Goal: Information Seeking & Learning: Check status

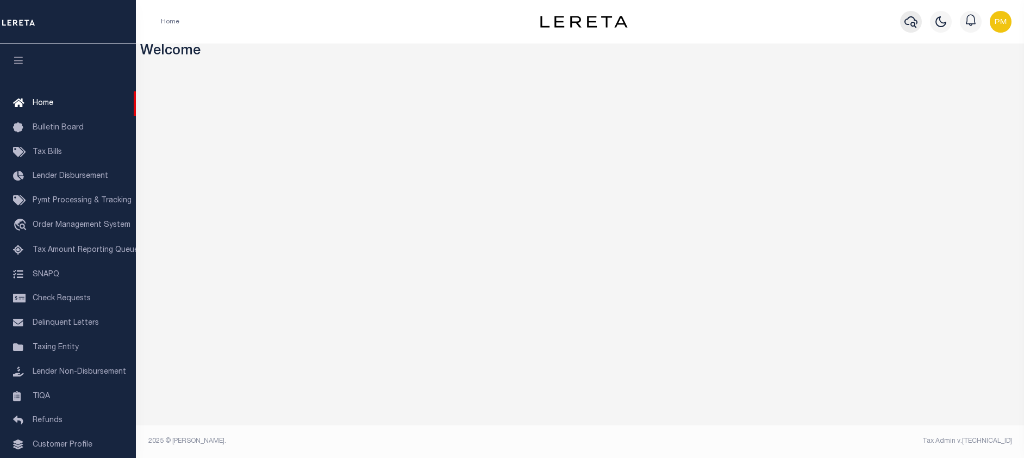
click at [911, 21] on icon "button" at bounding box center [910, 21] width 13 height 13
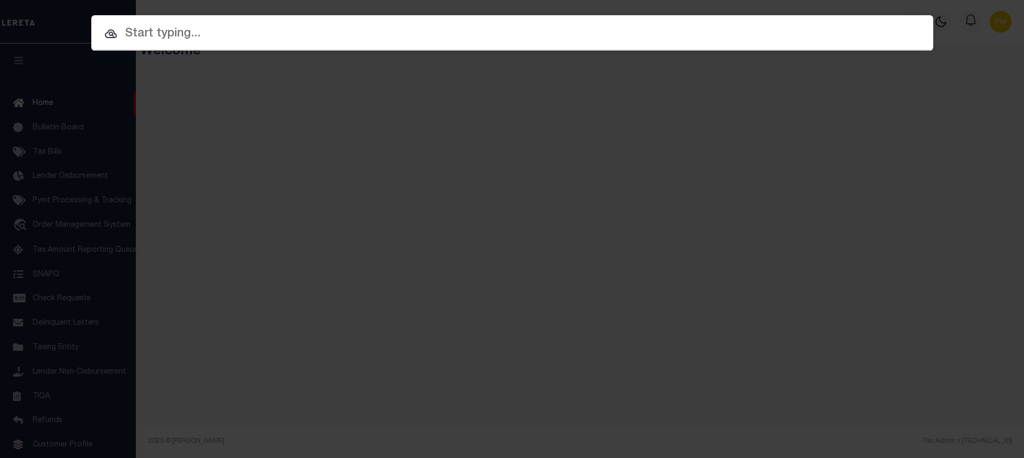
paste input "399384771"
type input "399384771"
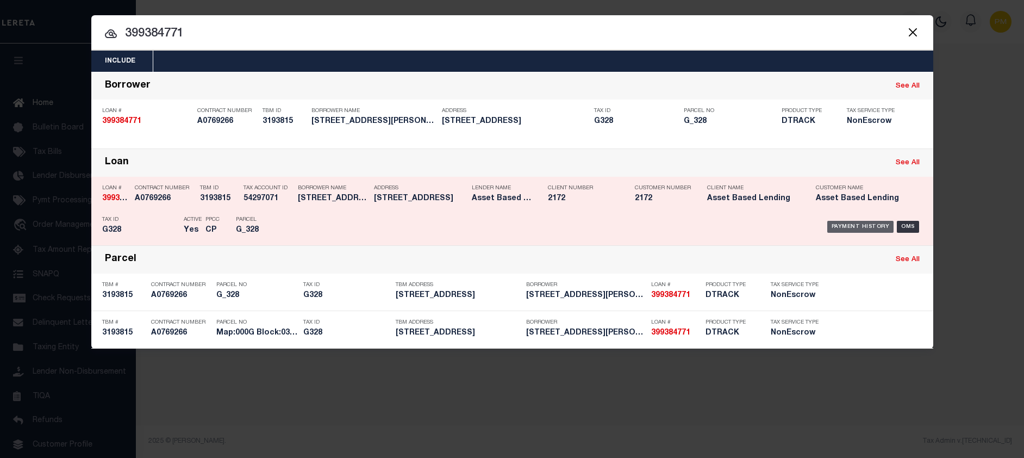
click at [866, 227] on div "Payment History" at bounding box center [860, 227] width 67 height 12
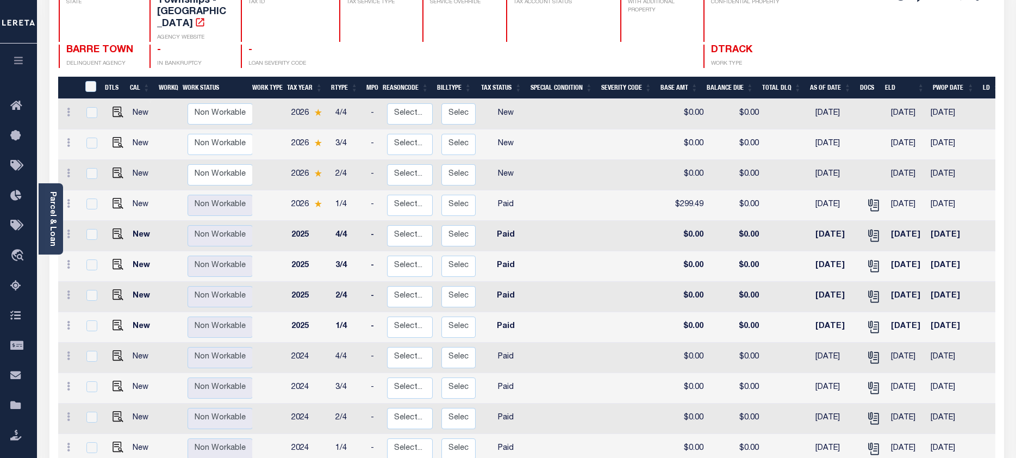
scroll to position [163, 0]
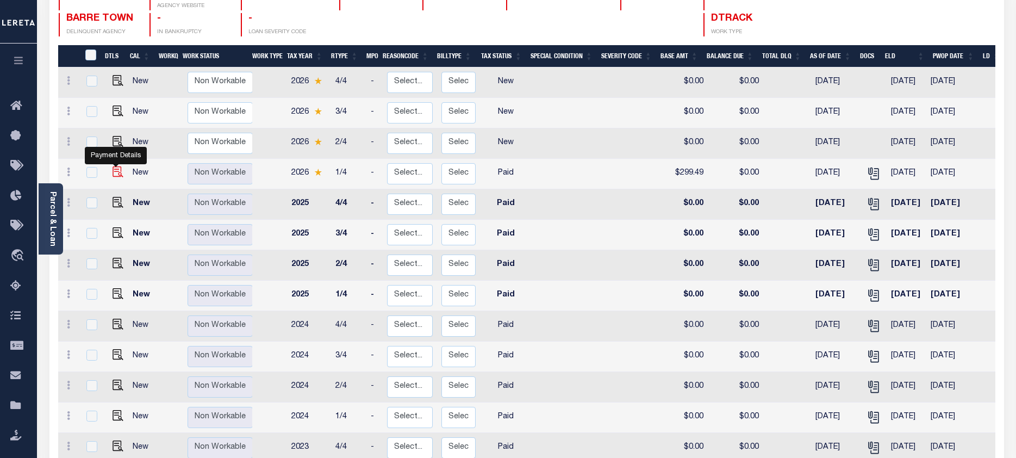
click at [114, 166] on img "" at bounding box center [117, 171] width 11 height 11
checkbox input "true"
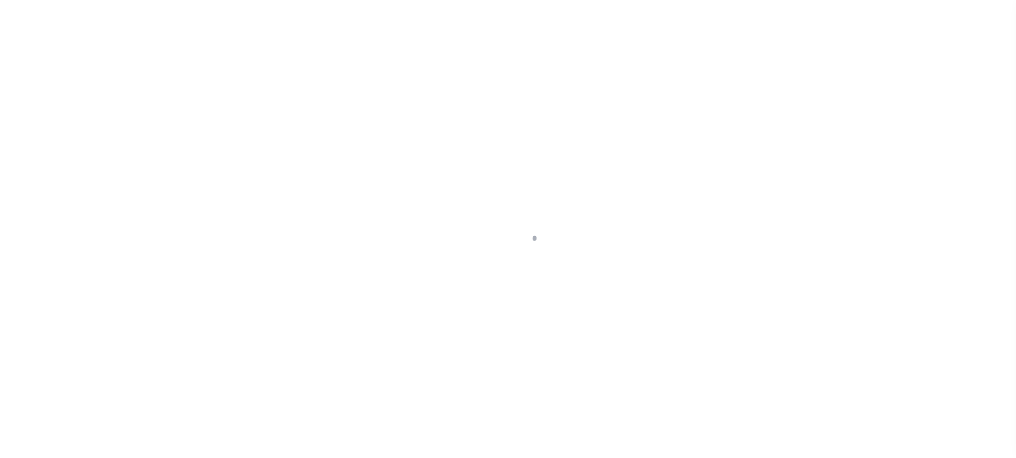
select select "PYD"
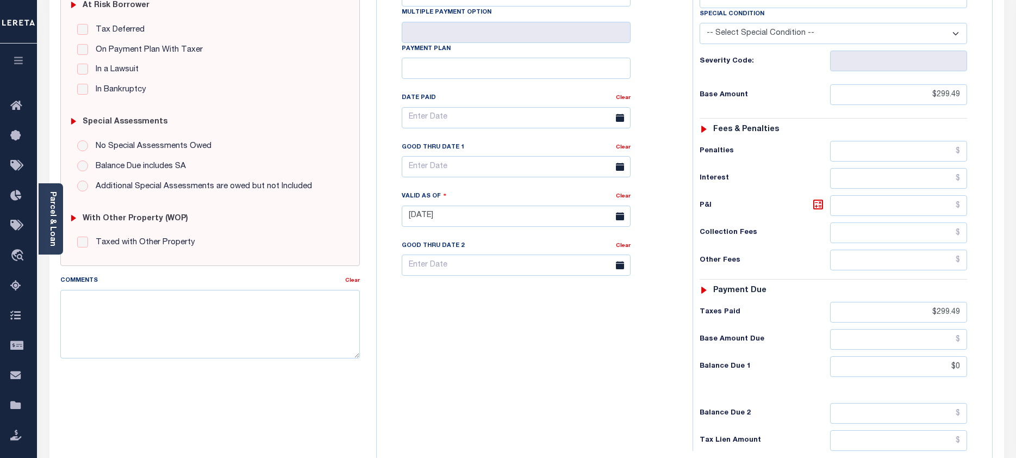
scroll to position [54, 0]
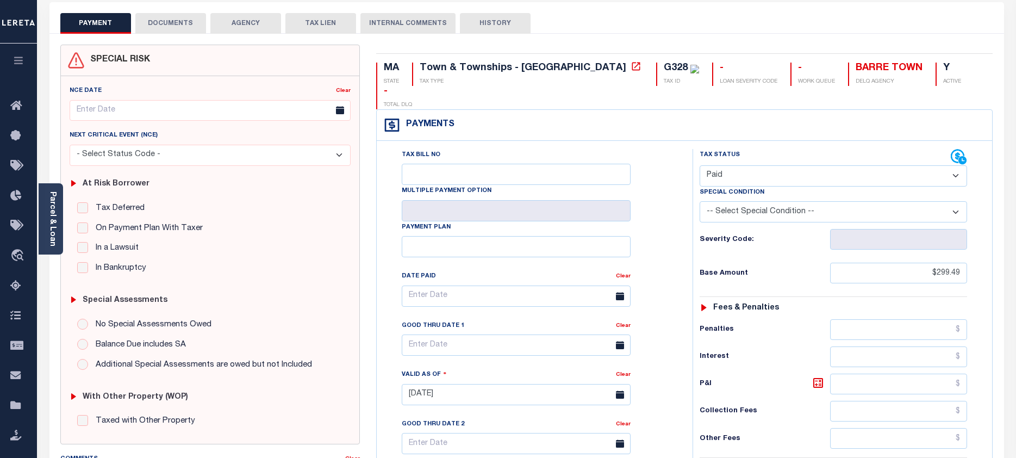
click at [160, 21] on button "DOCUMENTS" at bounding box center [170, 23] width 71 height 21
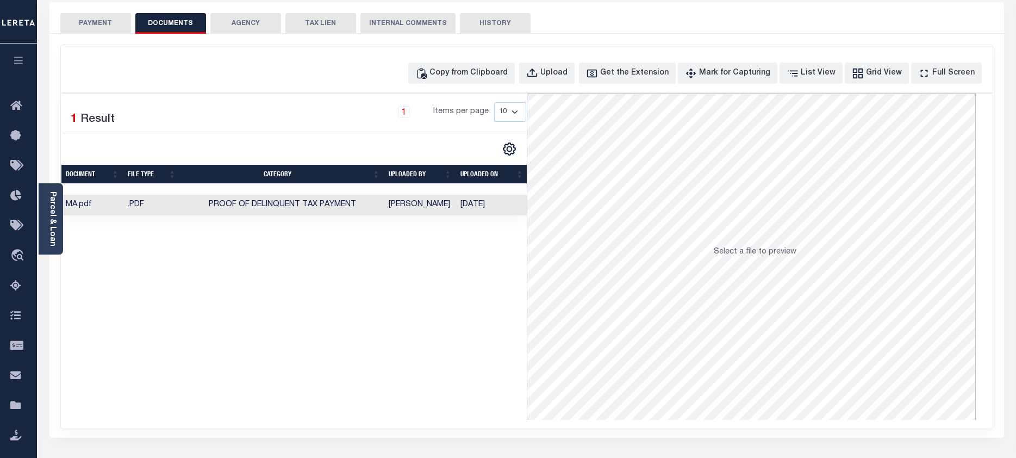
click at [398, 206] on td "[PERSON_NAME]" at bounding box center [420, 205] width 72 height 21
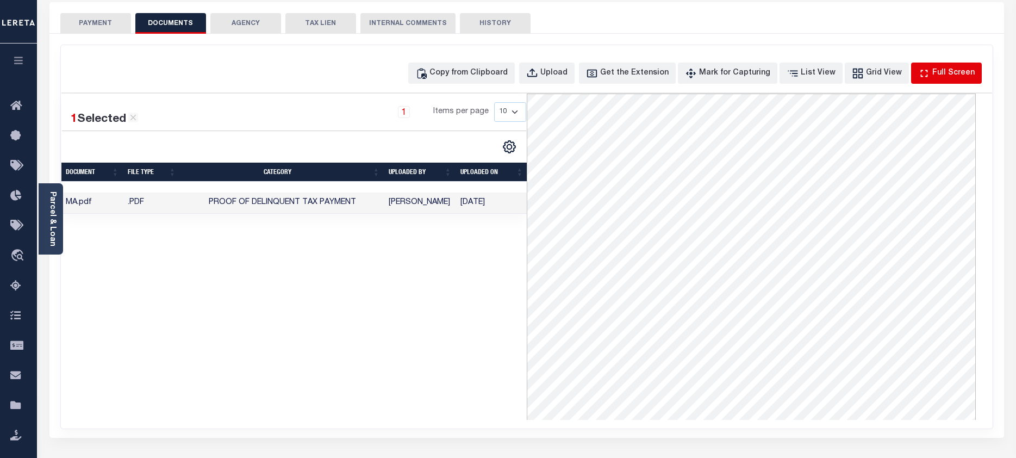
click at [948, 74] on div "Full Screen" at bounding box center [953, 73] width 42 height 12
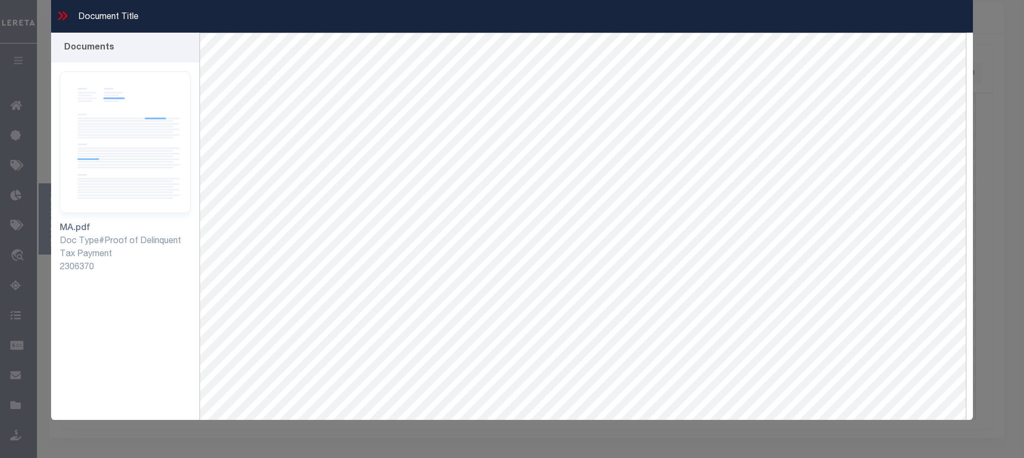
click at [65, 18] on icon at bounding box center [64, 15] width 5 height 9
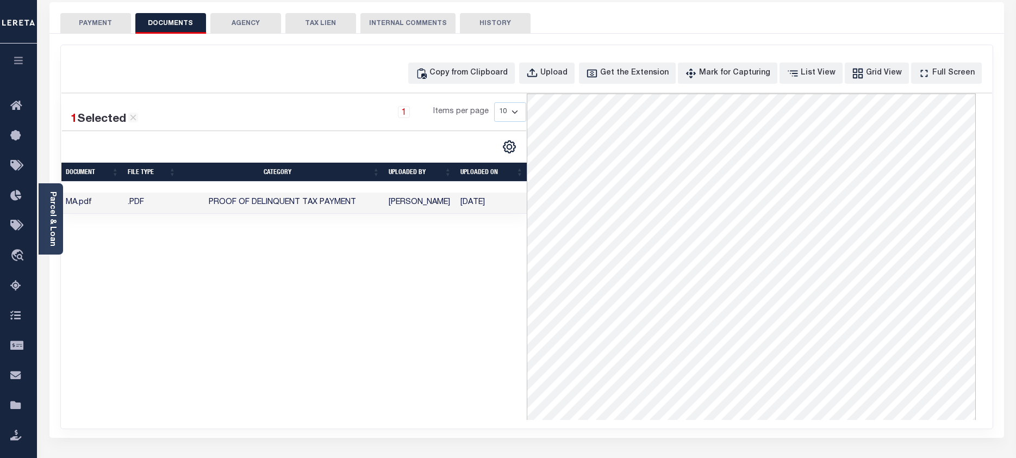
click at [84, 26] on button "PAYMENT" at bounding box center [95, 23] width 71 height 21
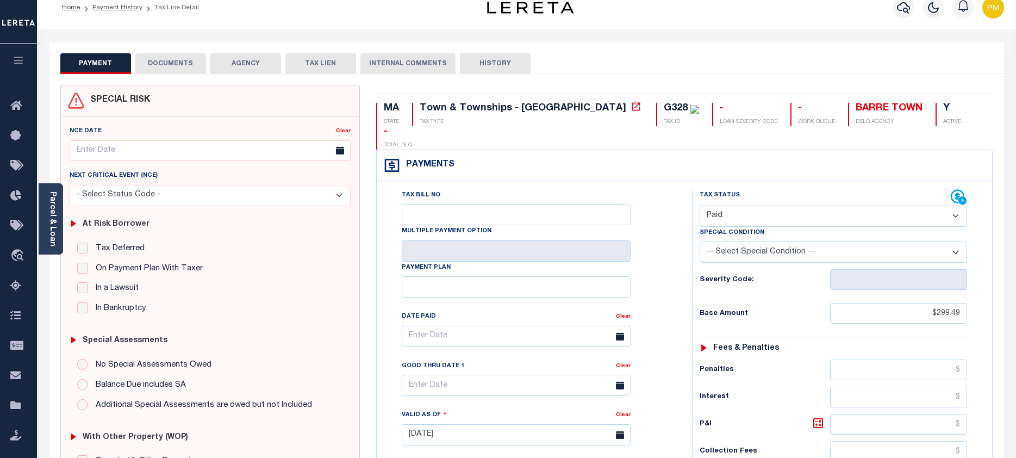
scroll to position [0, 0]
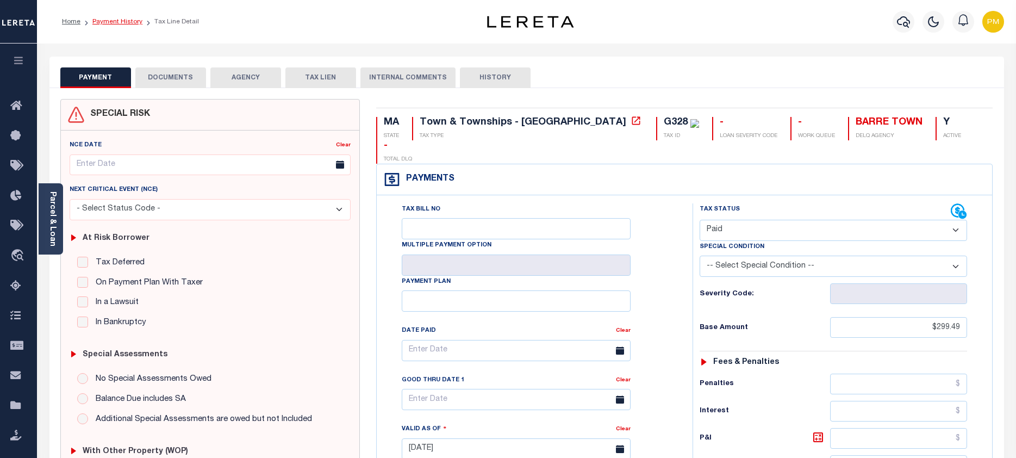
click at [122, 20] on link "Payment History" at bounding box center [117, 21] width 50 height 7
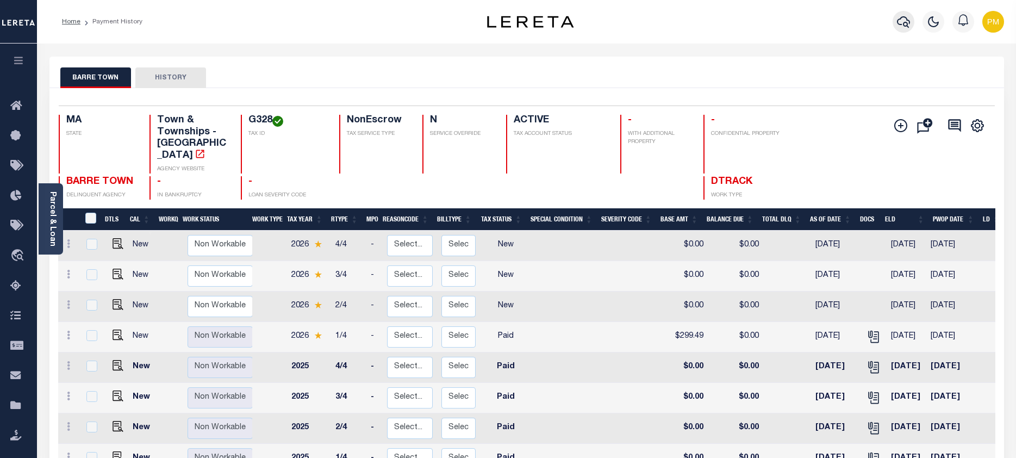
click at [903, 22] on icon "button" at bounding box center [903, 21] width 13 height 13
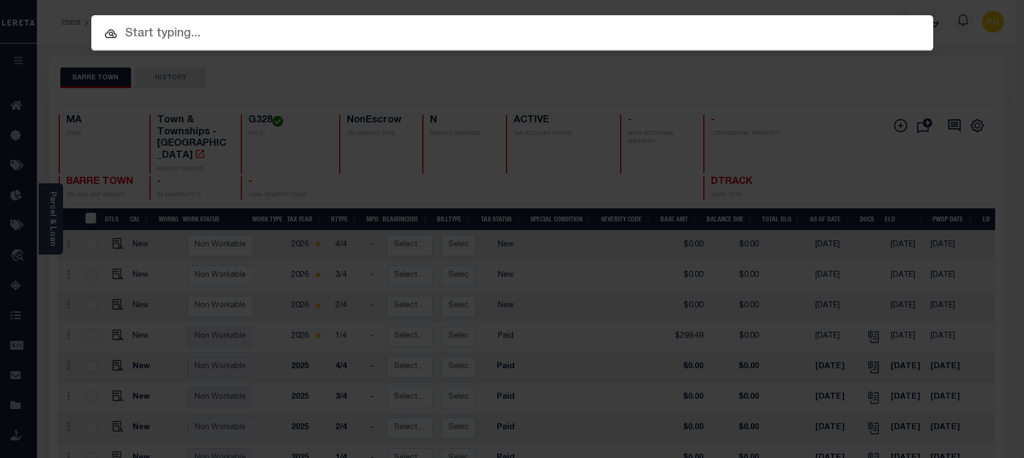
paste input "1680124330"
type input "1680124330"
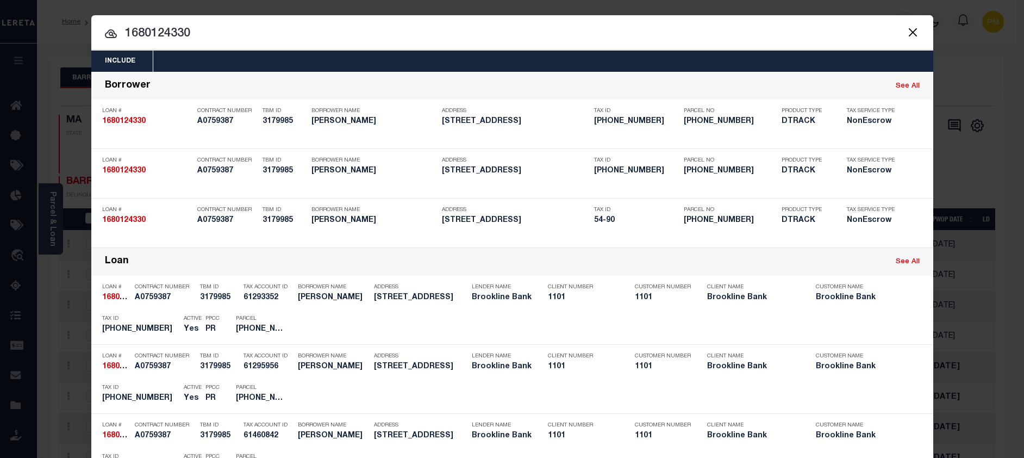
scroll to position [163, 0]
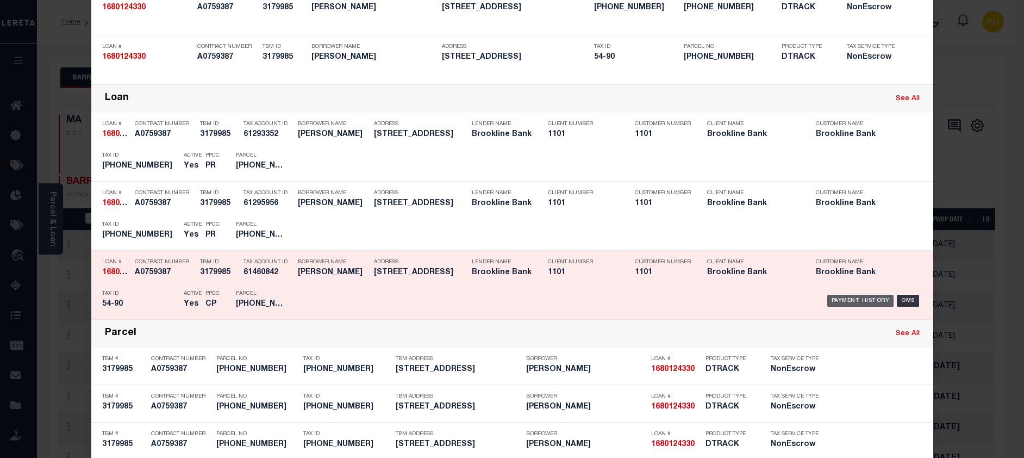
click at [871, 301] on div "Payment History" at bounding box center [860, 301] width 67 height 12
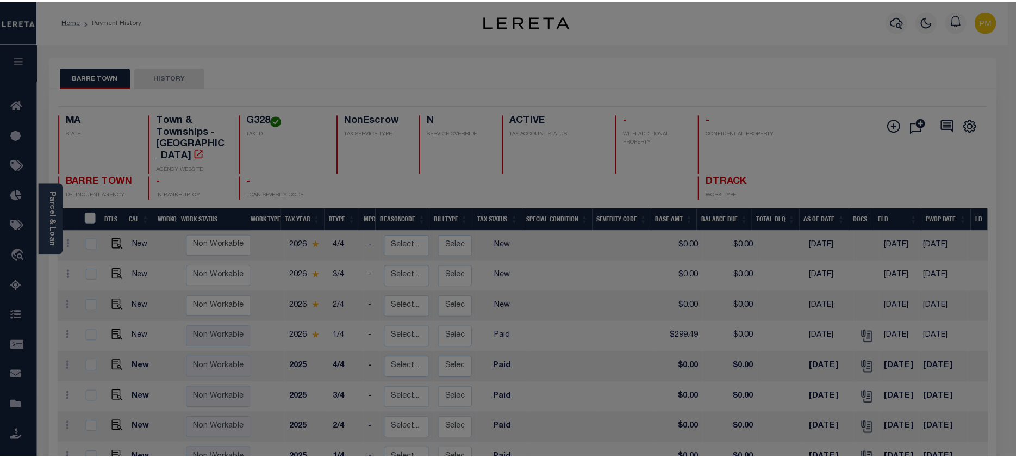
scroll to position [0, 0]
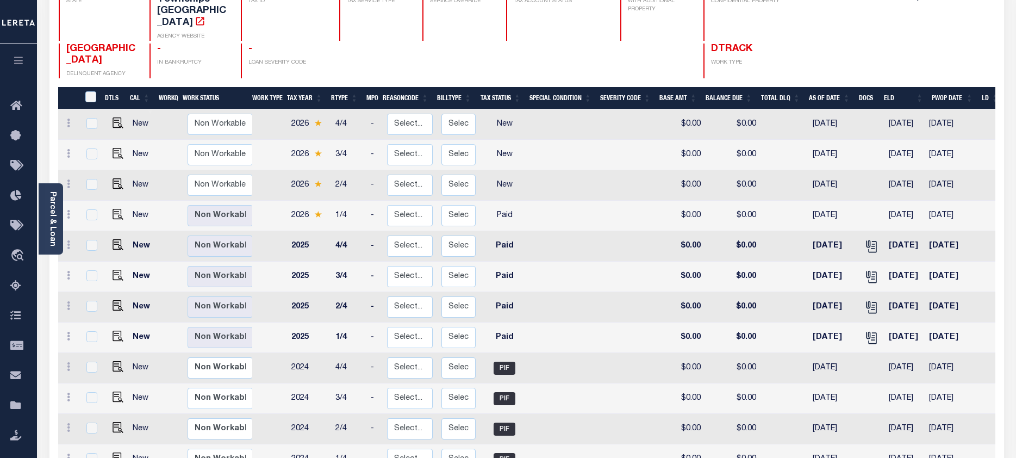
scroll to position [109, 0]
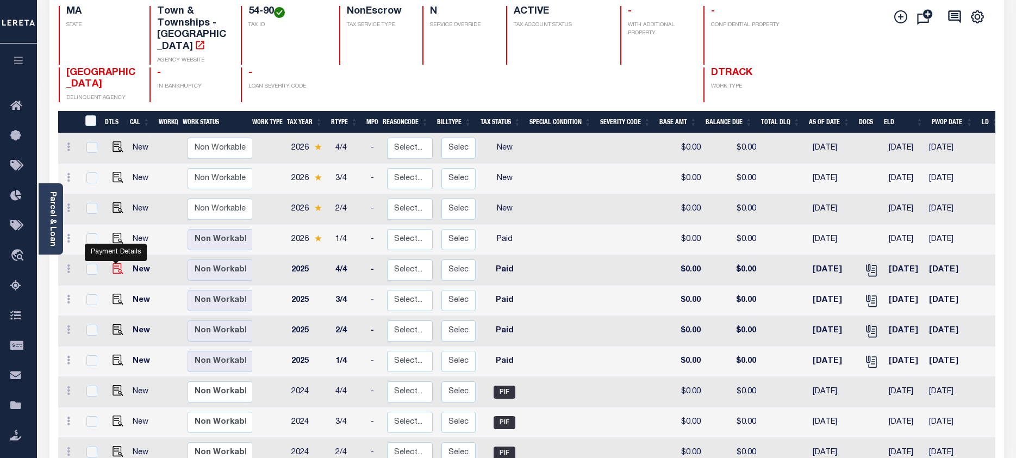
click at [113, 263] on img "" at bounding box center [117, 268] width 11 height 11
checkbox input "true"
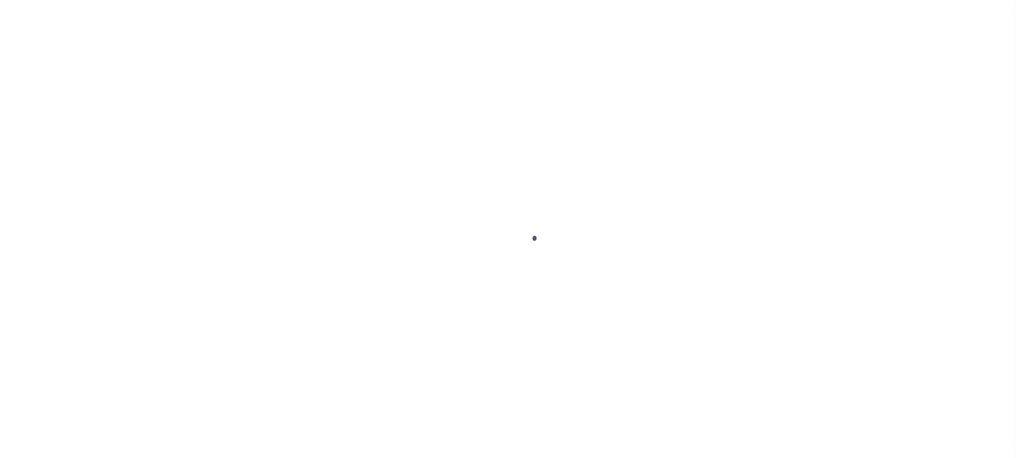
checkbox input "false"
type textarea "Received E-mail from tax office, taxes are paid on the property."
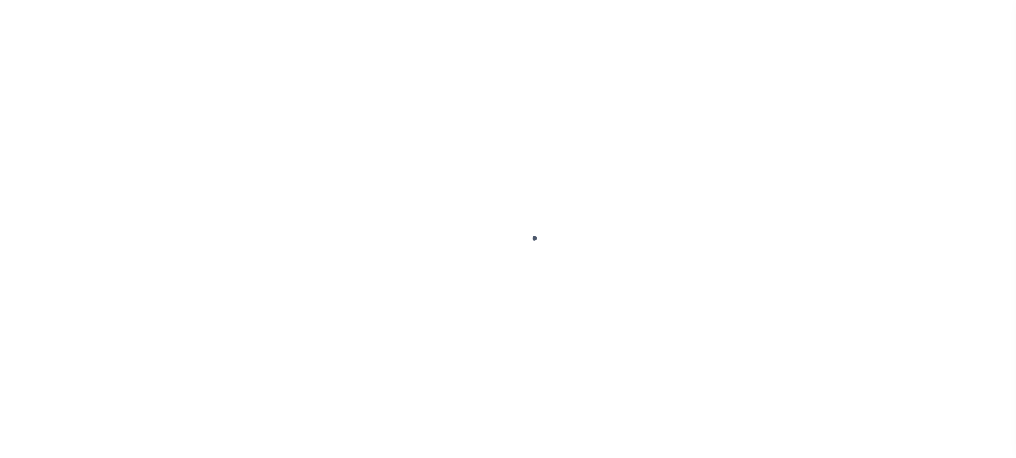
type input "[DATE]"
select select "PYD"
type input "$0"
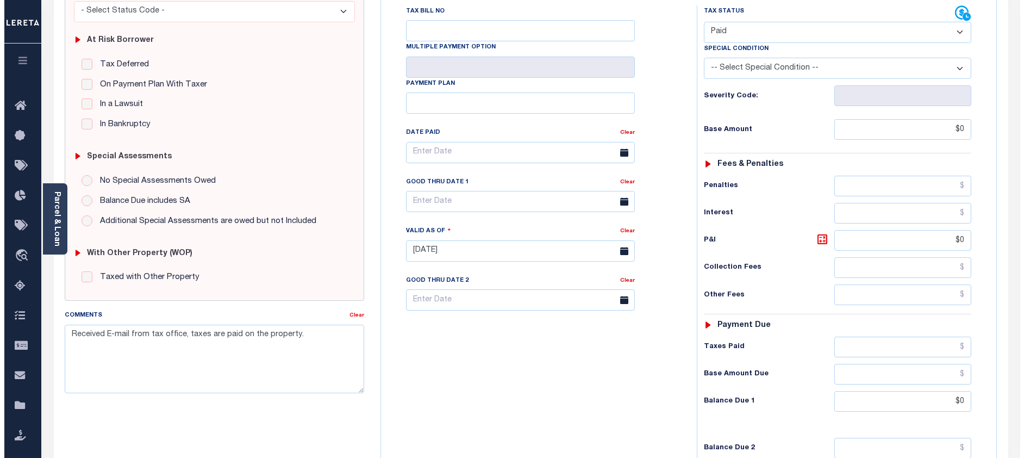
scroll to position [16, 0]
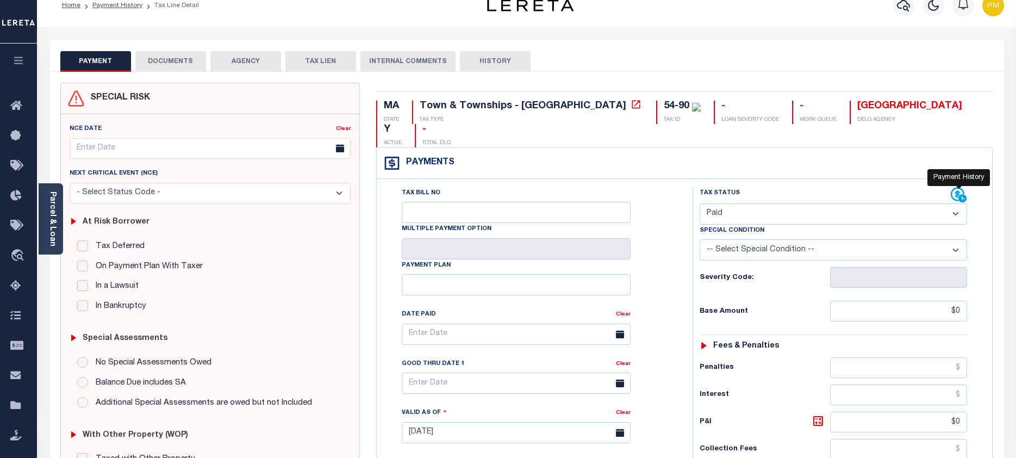
click at [955, 187] on icon at bounding box center [957, 194] width 14 height 14
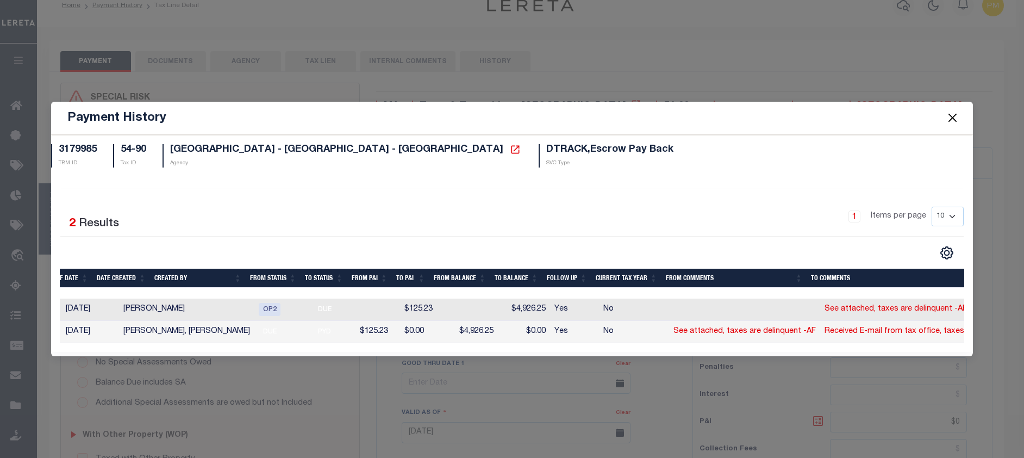
scroll to position [0, 123]
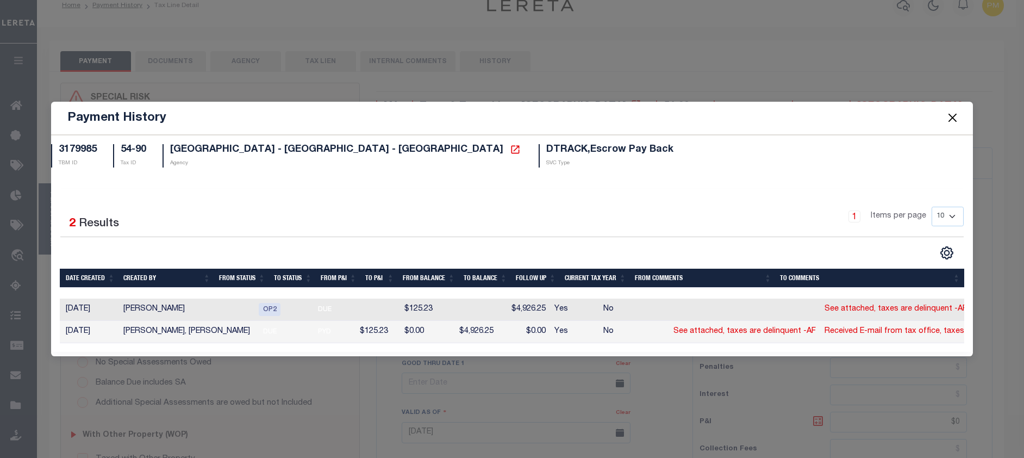
click at [955, 112] on button "Close" at bounding box center [953, 118] width 14 height 14
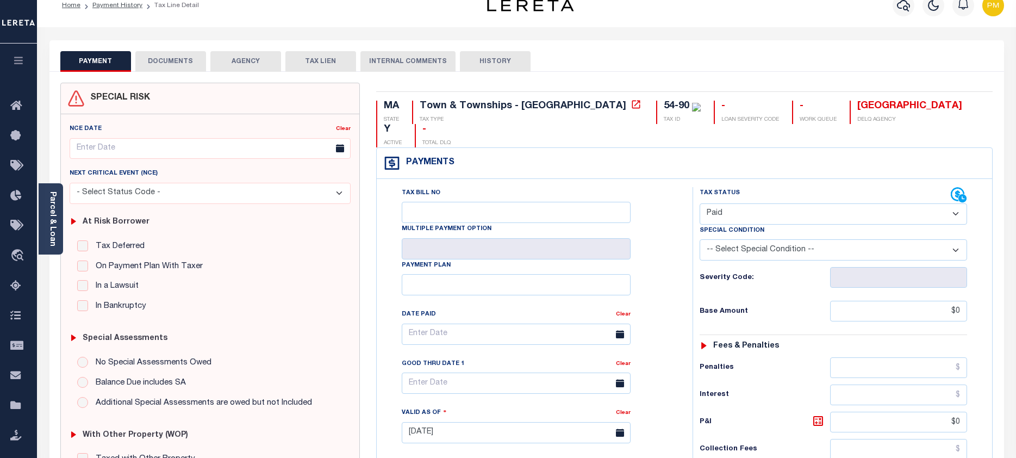
drag, startPoint x: 171, startPoint y: 59, endPoint x: 138, endPoint y: 88, distance: 44.3
click at [171, 59] on button "DOCUMENTS" at bounding box center [170, 61] width 71 height 21
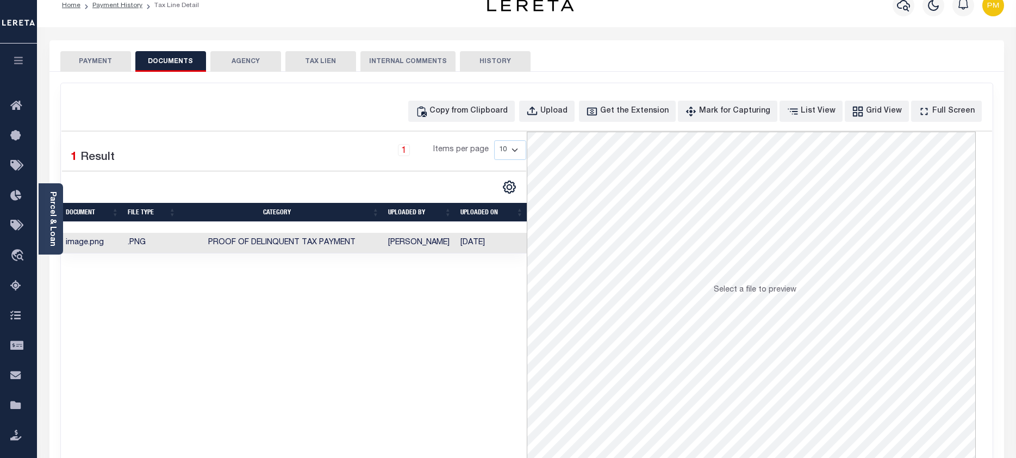
click at [400, 243] on td "[PERSON_NAME]" at bounding box center [420, 243] width 72 height 21
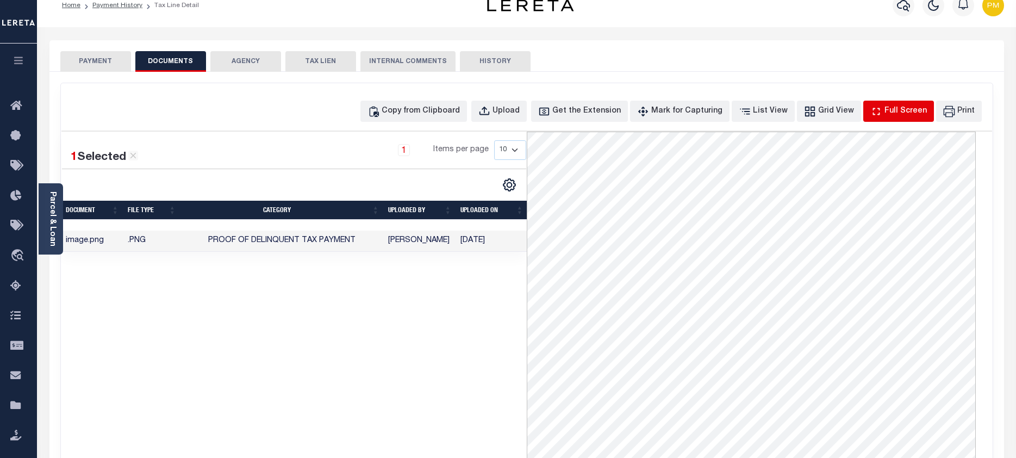
click at [897, 112] on div "Full Screen" at bounding box center [905, 111] width 42 height 12
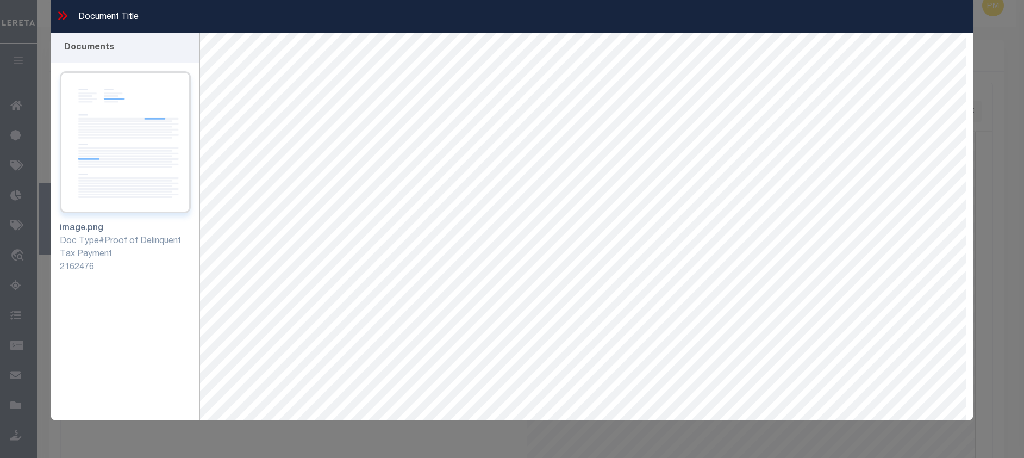
click at [117, 157] on img at bounding box center [125, 142] width 131 height 142
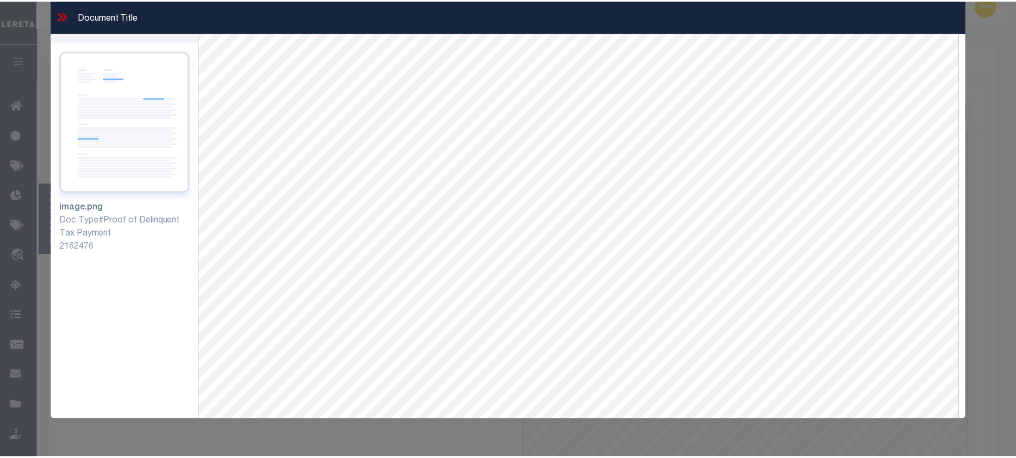
scroll to position [0, 0]
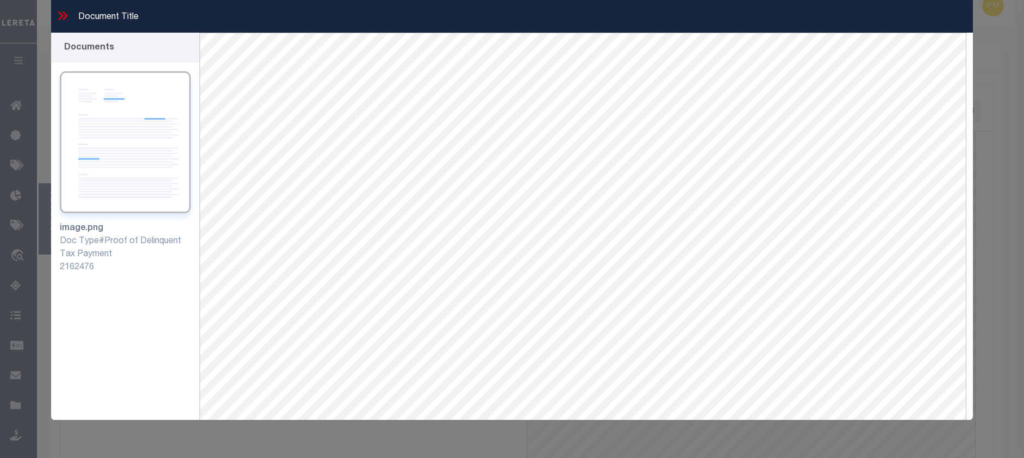
click at [63, 17] on icon at bounding box center [62, 16] width 14 height 14
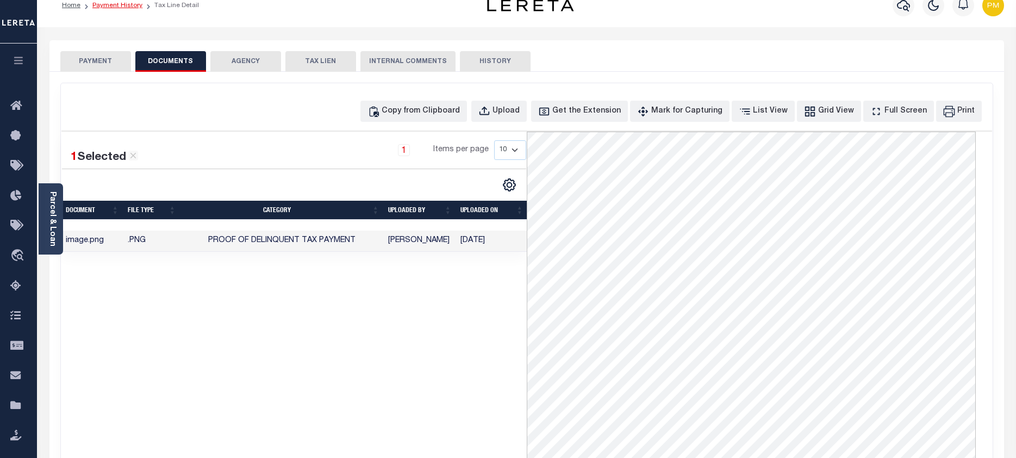
click at [116, 7] on link "Payment History" at bounding box center [117, 5] width 50 height 7
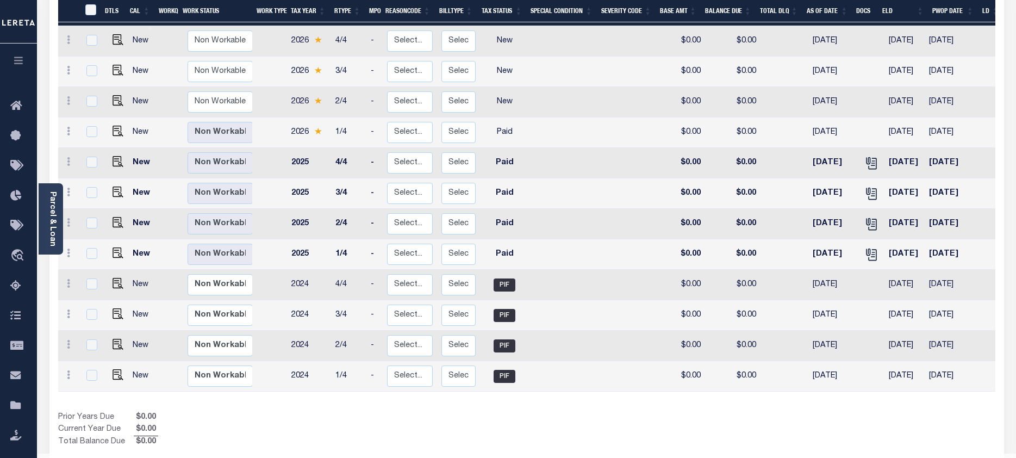
scroll to position [217, 0]
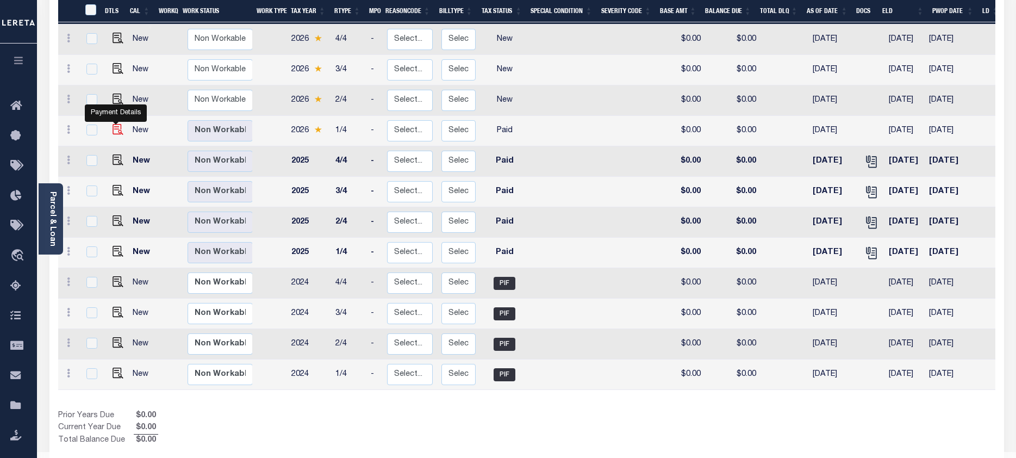
click at [114, 124] on img "" at bounding box center [117, 129] width 11 height 11
checkbox input "true"
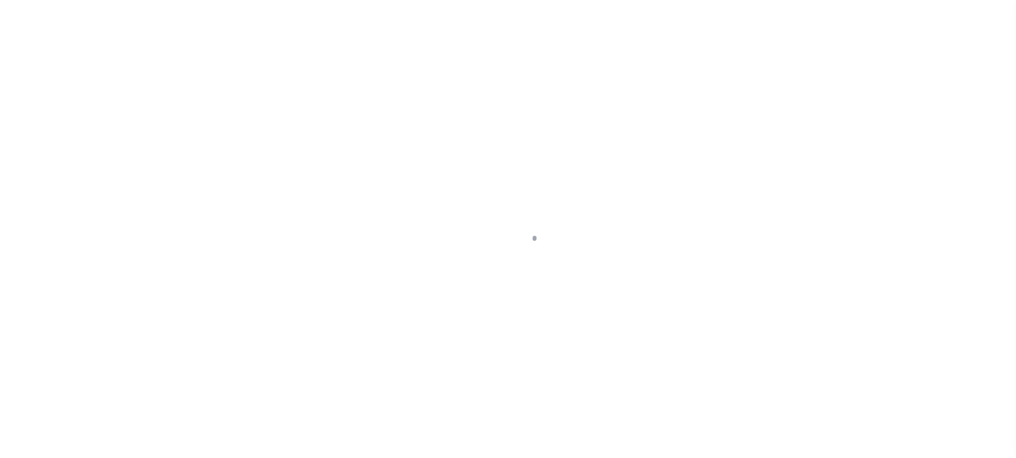
select select "PYD"
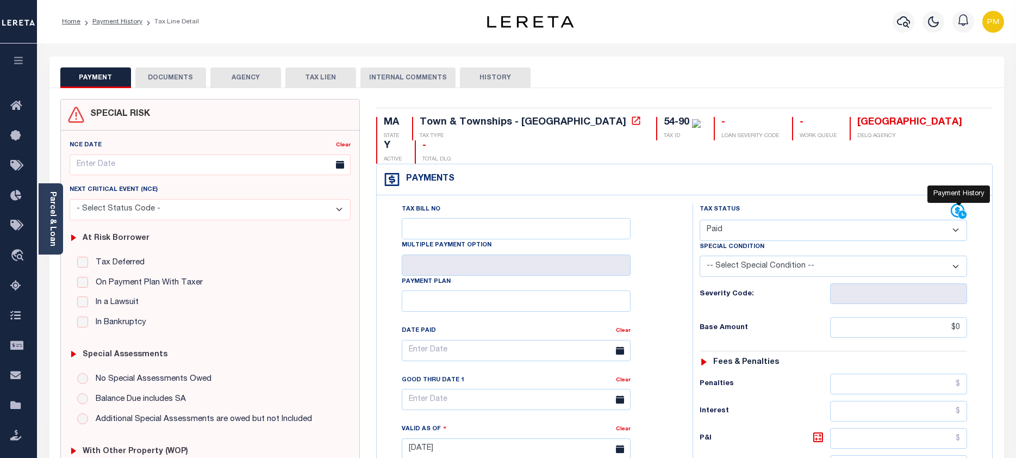
click at [952, 204] on icon at bounding box center [957, 211] width 14 height 14
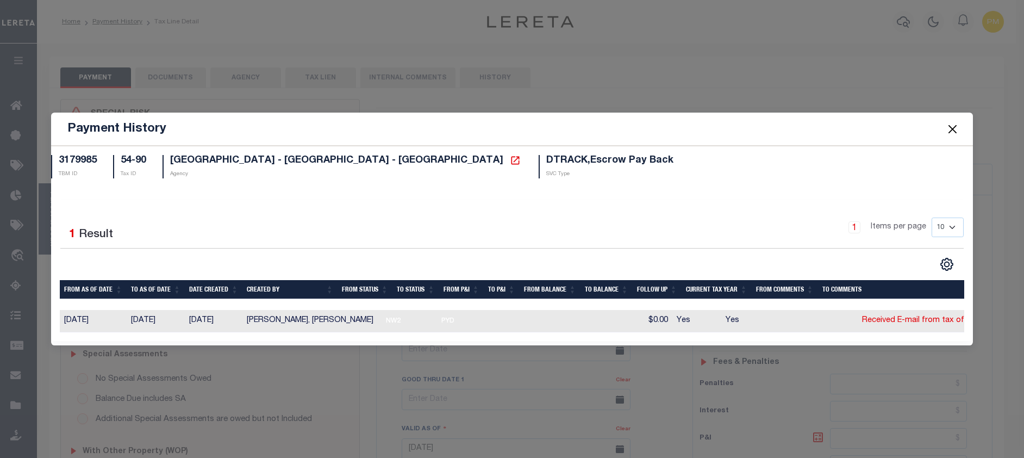
click at [955, 125] on button "Close" at bounding box center [953, 129] width 14 height 14
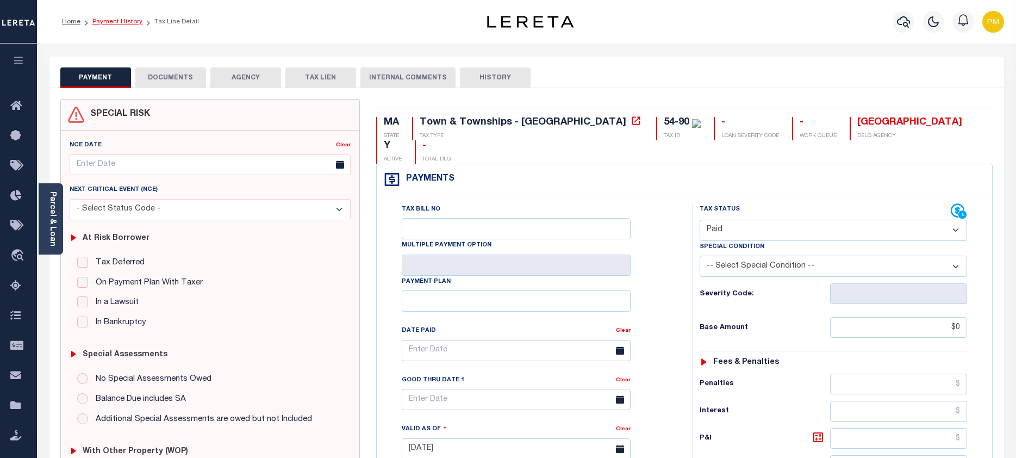
click at [115, 21] on link "Payment History" at bounding box center [117, 21] width 50 height 7
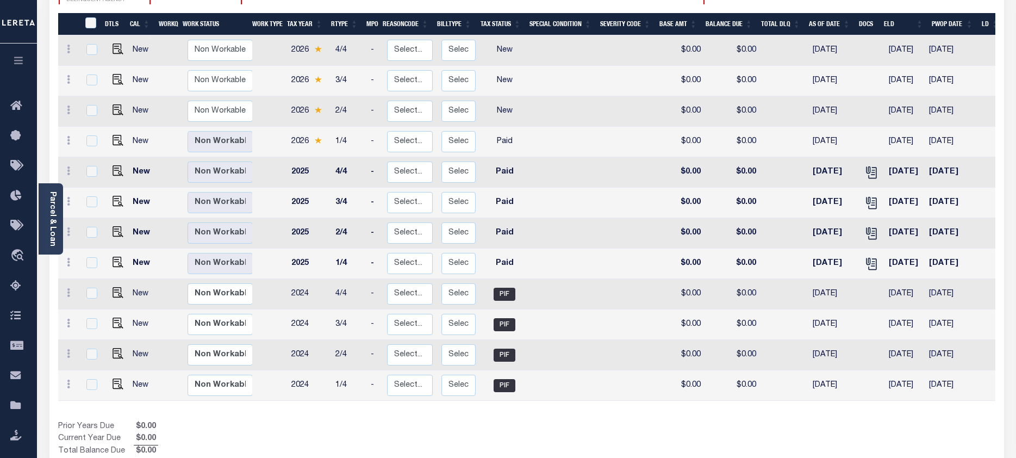
scroll to position [217, 0]
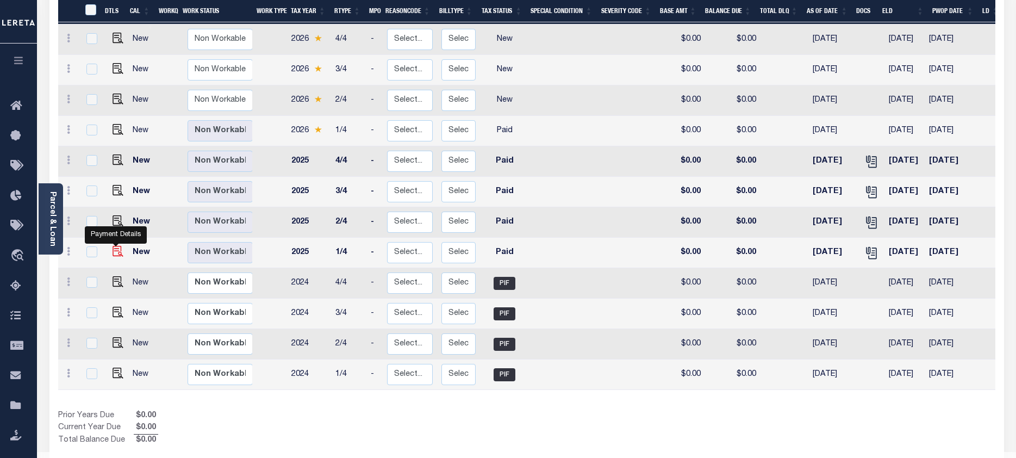
click at [115, 246] on img "" at bounding box center [117, 251] width 11 height 11
checkbox input "true"
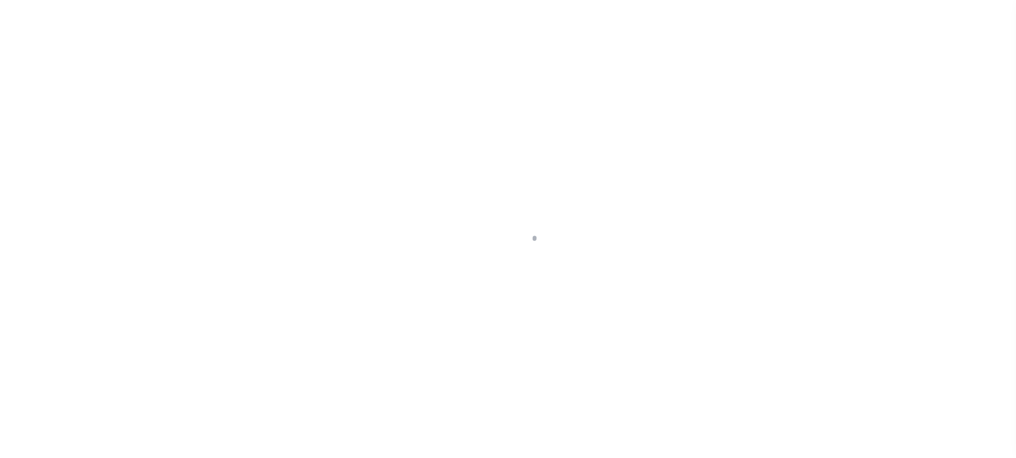
select select "PYD"
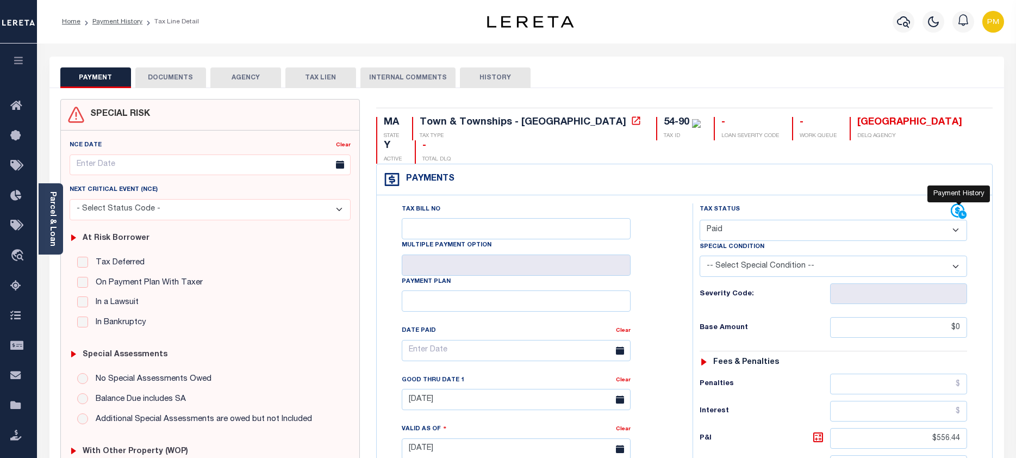
click at [954, 203] on icon at bounding box center [958, 211] width 16 height 16
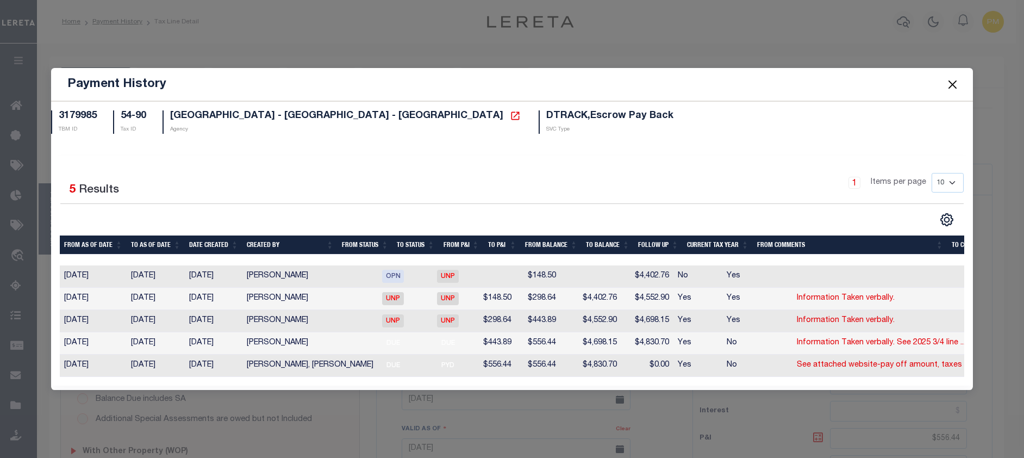
click at [953, 78] on button "Close" at bounding box center [953, 84] width 14 height 14
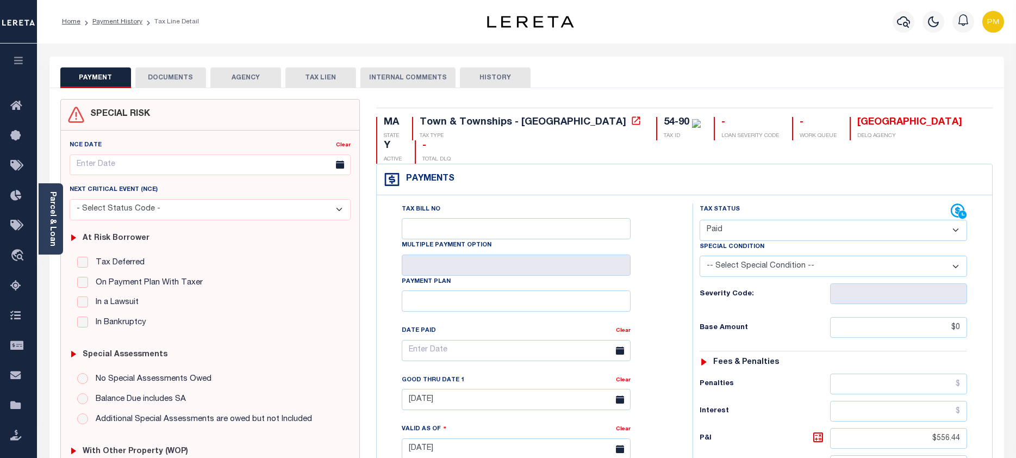
click at [165, 77] on button "DOCUMENTS" at bounding box center [170, 77] width 71 height 21
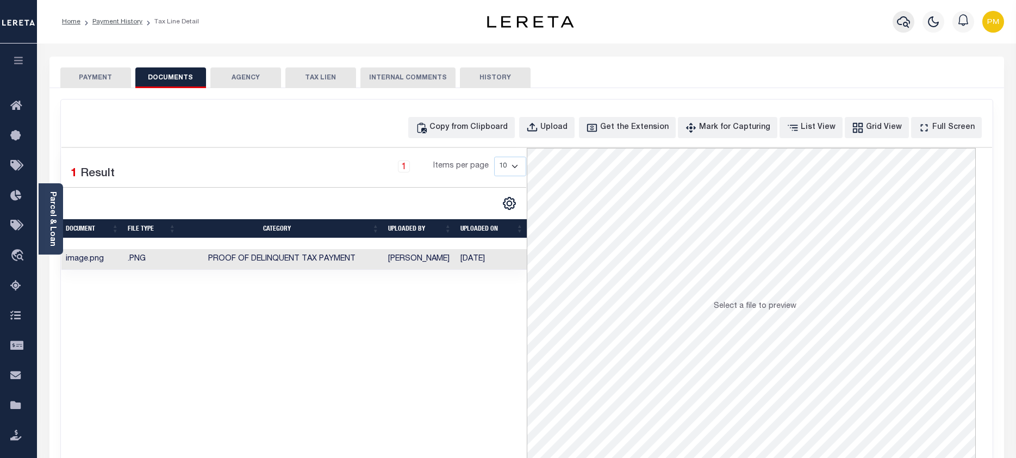
click at [909, 25] on icon "button" at bounding box center [903, 21] width 13 height 13
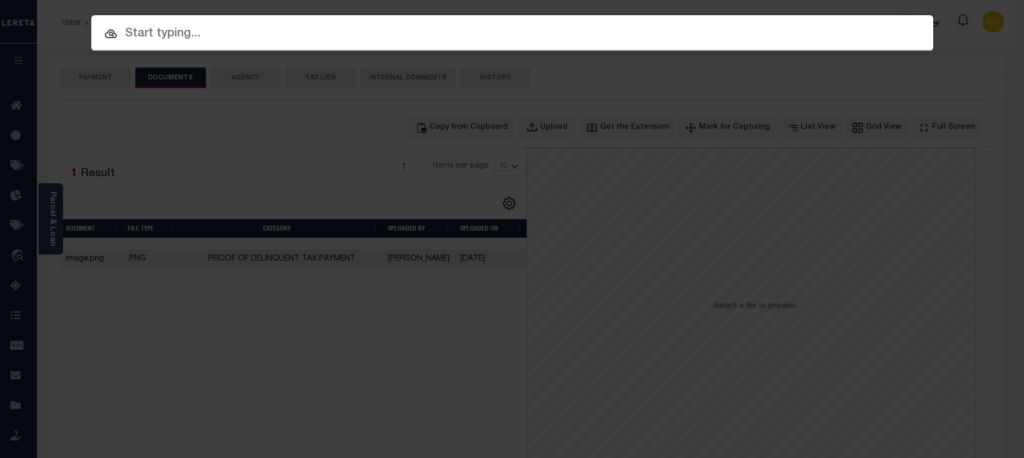
paste input "993246830"
type input "993246830"
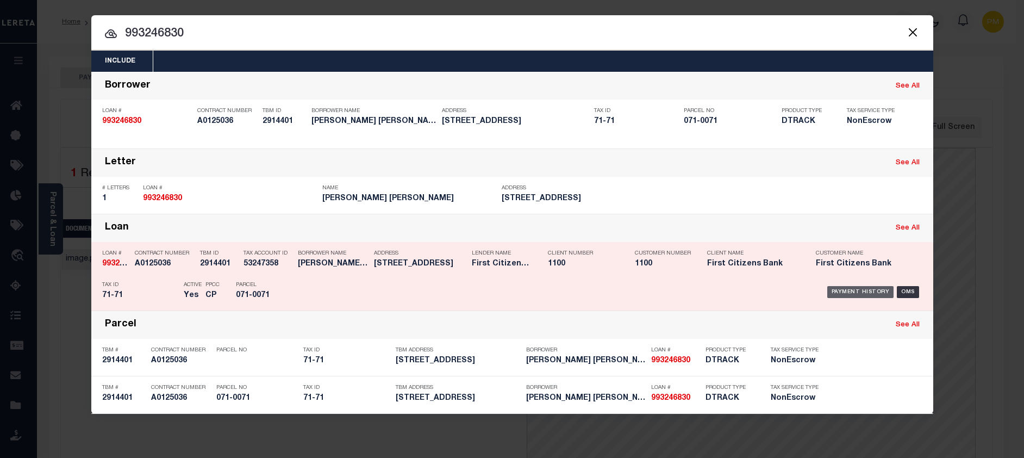
click at [875, 292] on div "Payment History" at bounding box center [860, 292] width 67 height 12
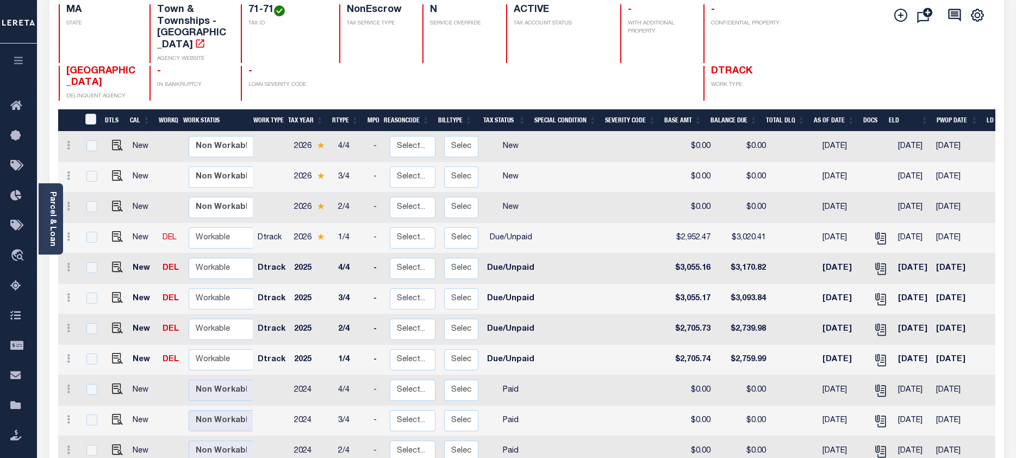
scroll to position [163, 0]
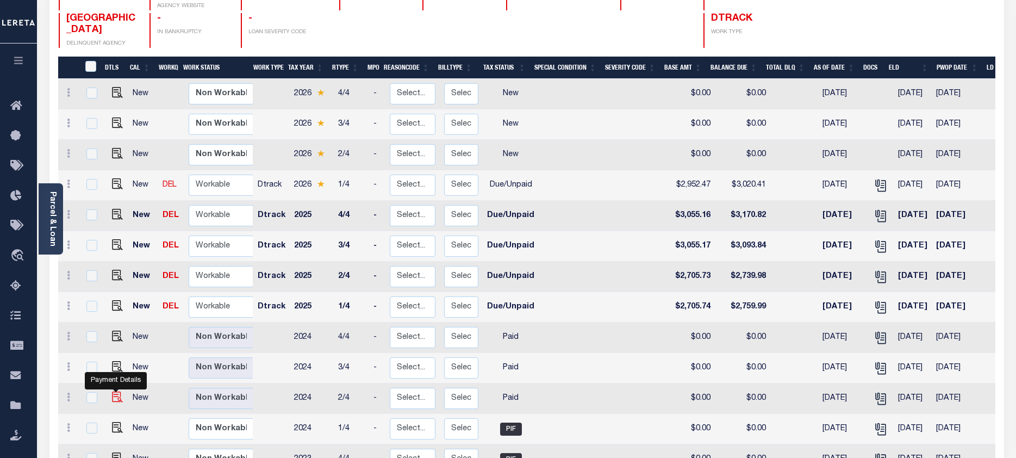
click at [113, 391] on img "" at bounding box center [117, 396] width 11 height 11
checkbox input "true"
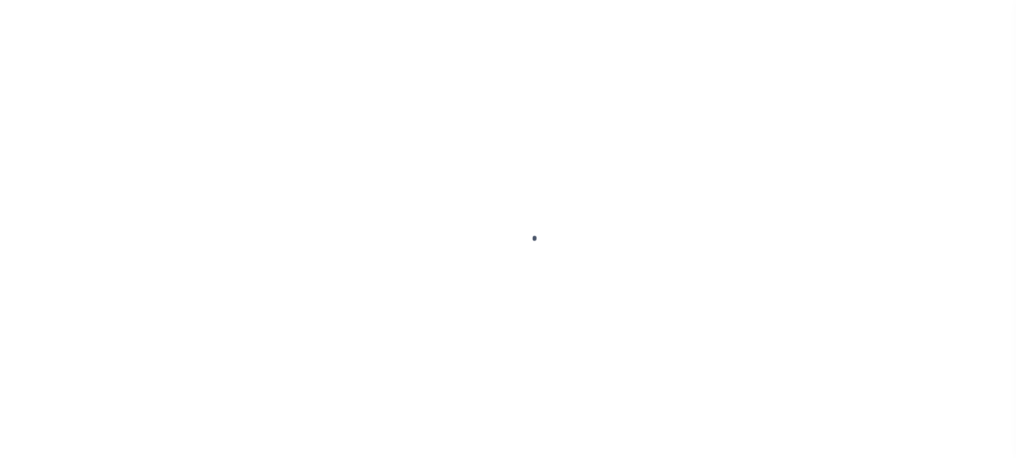
checkbox input "false"
type input "04/30/2025"
type input "[DATE]"
select select "PYD"
type input "$0"
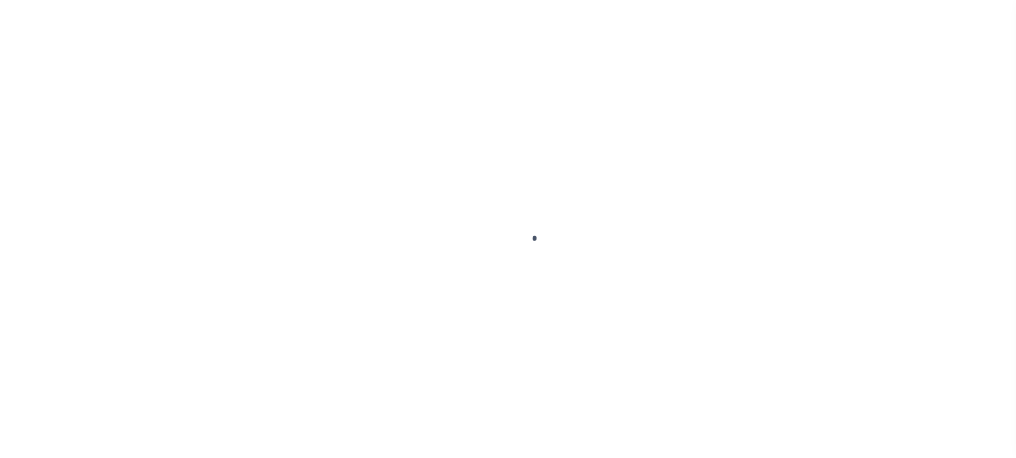
type input "$0"
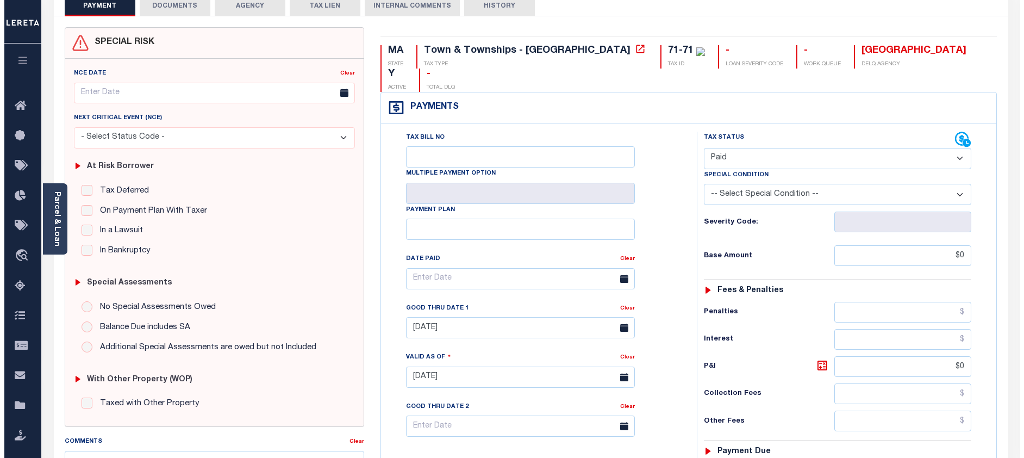
scroll to position [16, 0]
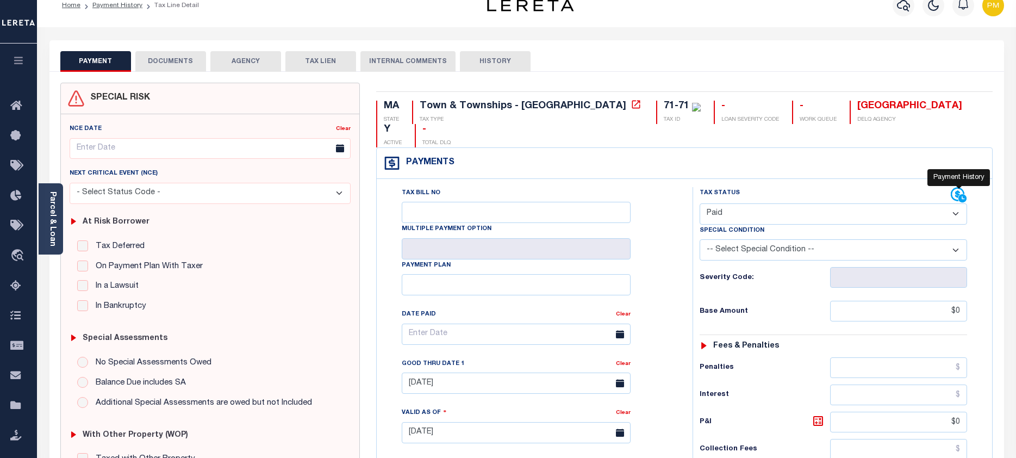
click at [954, 187] on icon at bounding box center [958, 195] width 16 height 16
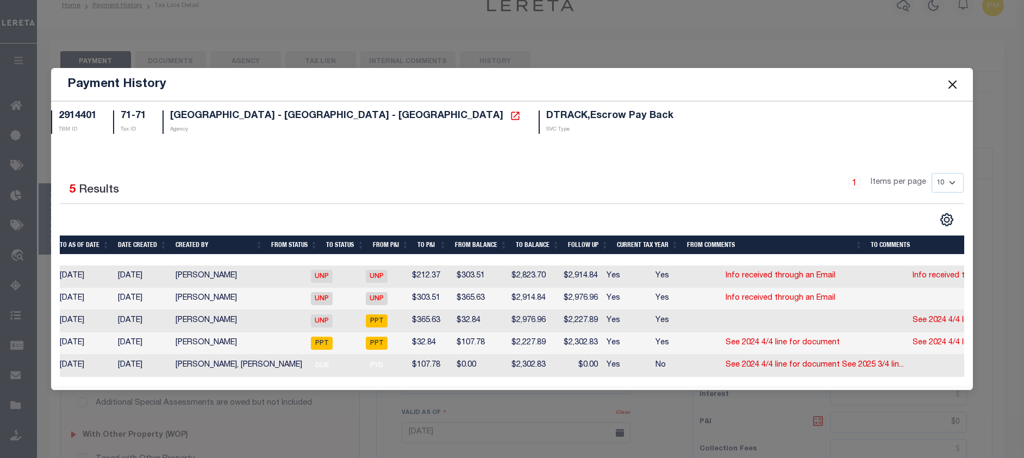
scroll to position [0, 0]
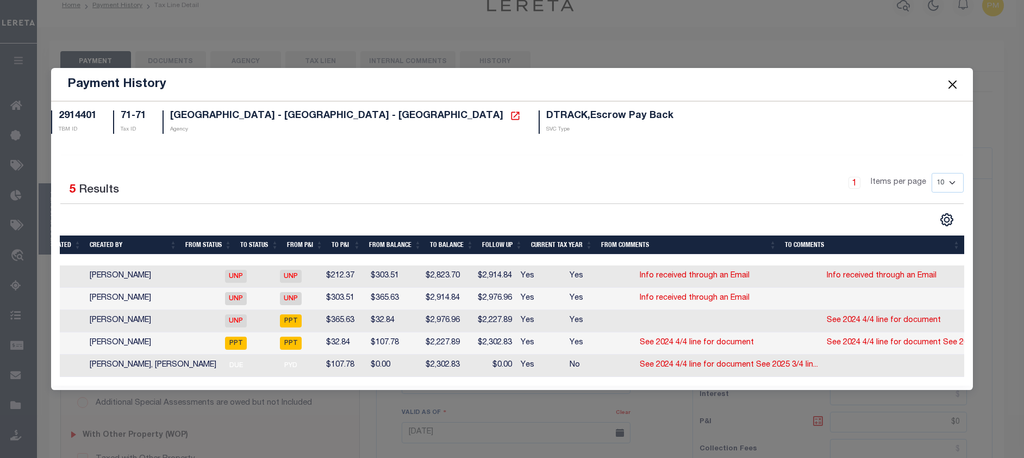
click at [951, 83] on button "Close" at bounding box center [953, 84] width 14 height 14
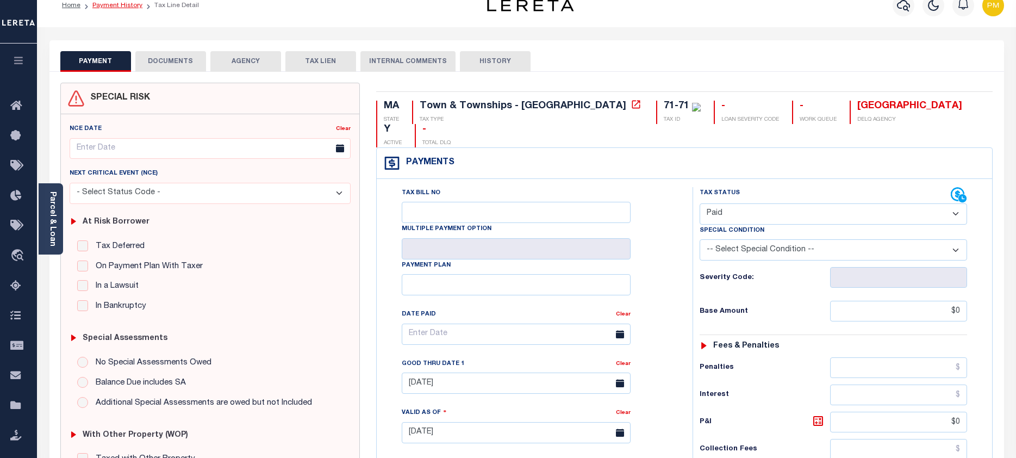
click at [115, 5] on link "Payment History" at bounding box center [117, 5] width 50 height 7
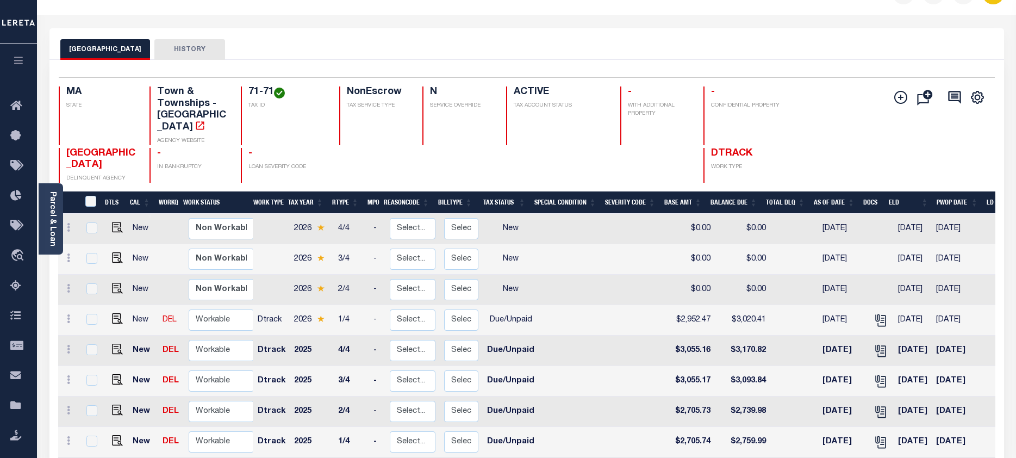
scroll to position [54, 0]
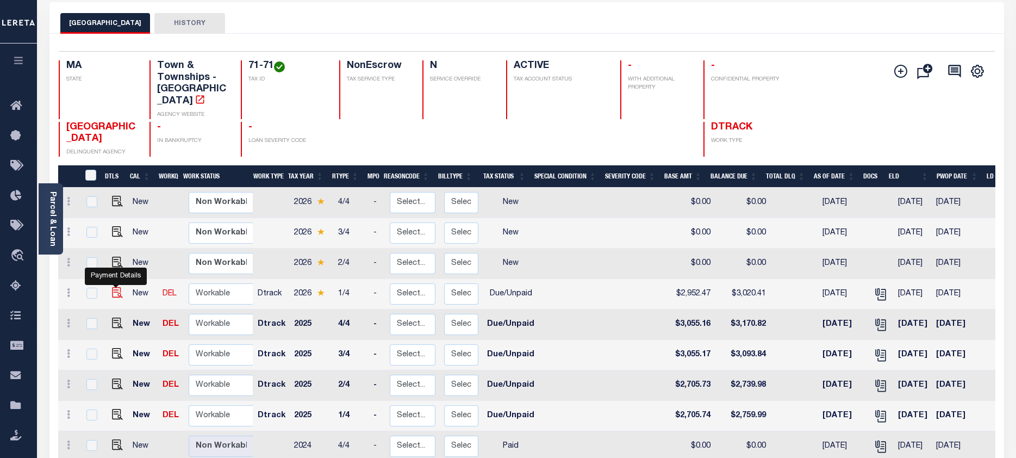
click at [116, 287] on img "" at bounding box center [117, 292] width 11 height 11
checkbox input "true"
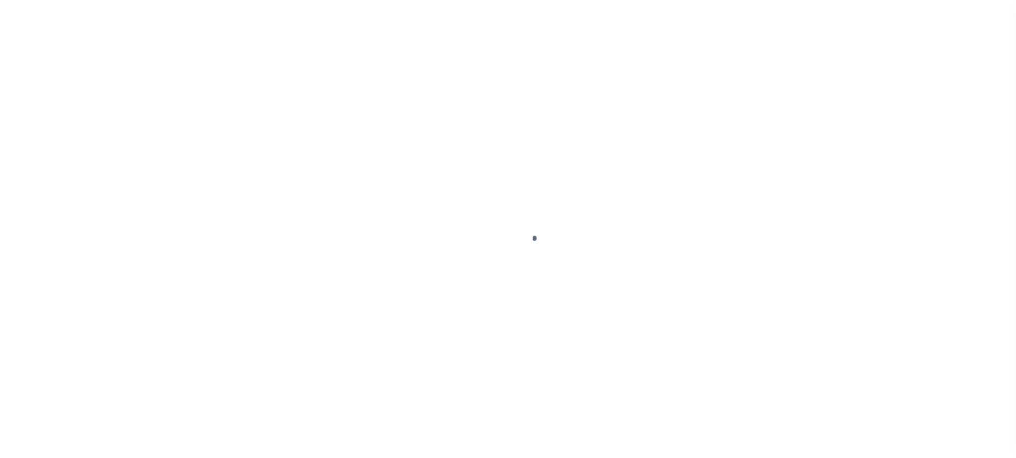
checkbox input "false"
type input "[DATE]"
select select "DUE"
type input "$2,952.47"
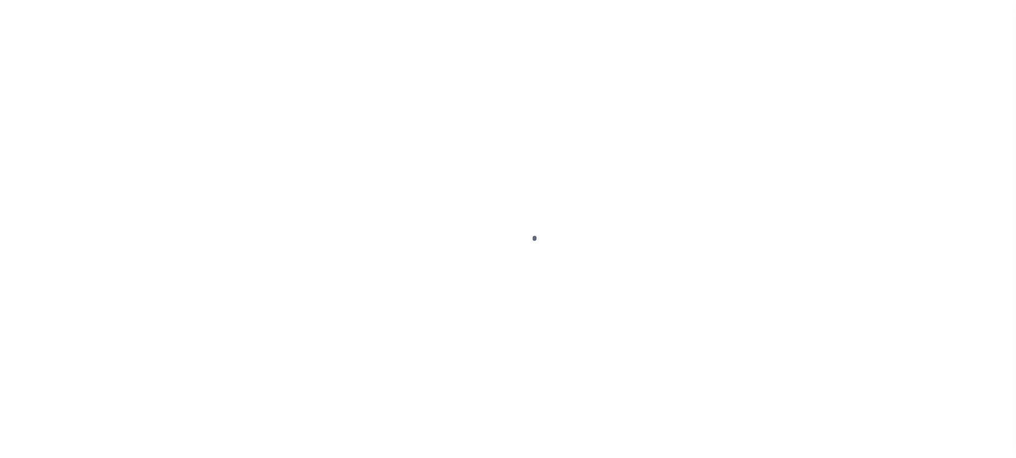
type input "$67.94"
type input "$3,020.41"
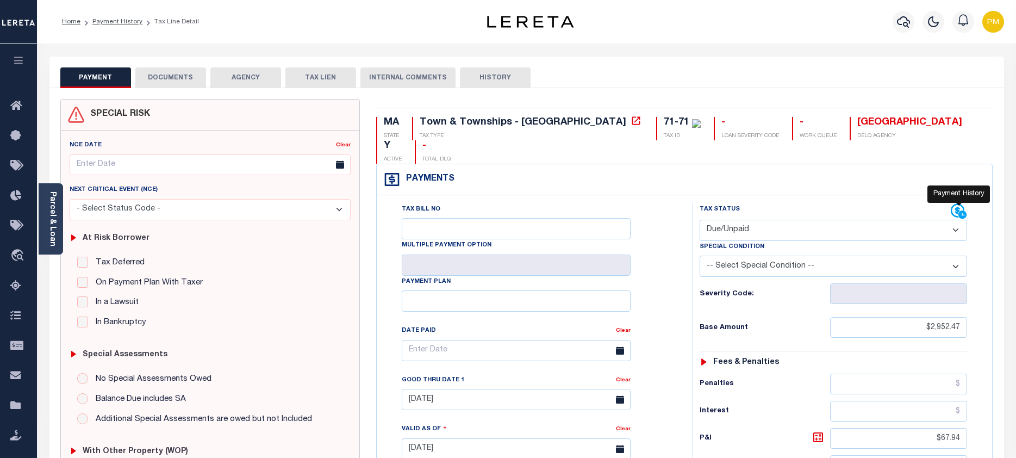
click at [952, 203] on icon at bounding box center [958, 211] width 16 height 16
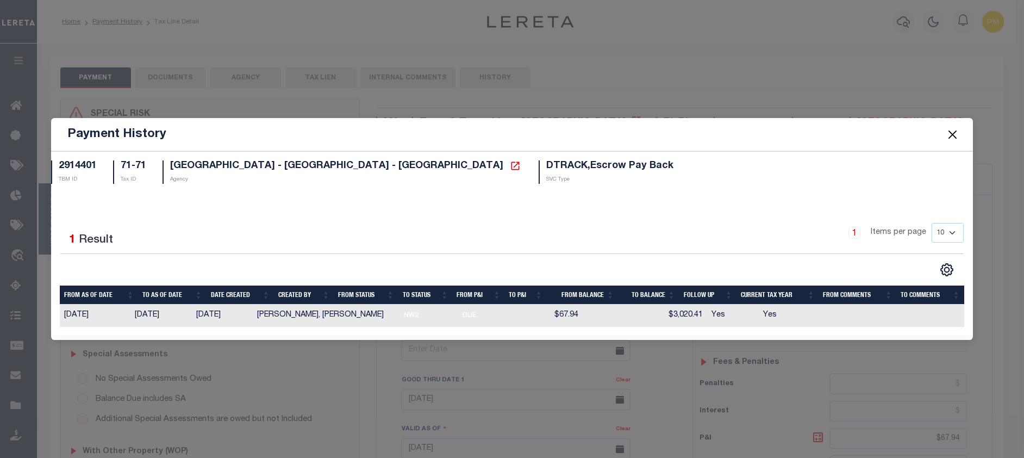
click at [950, 134] on button "Close" at bounding box center [953, 134] width 14 height 14
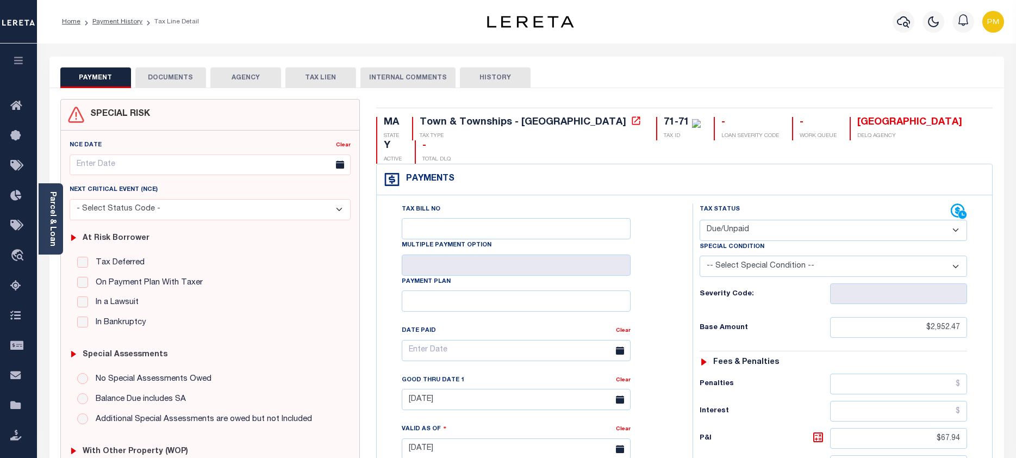
click at [156, 80] on button "DOCUMENTS" at bounding box center [170, 77] width 71 height 21
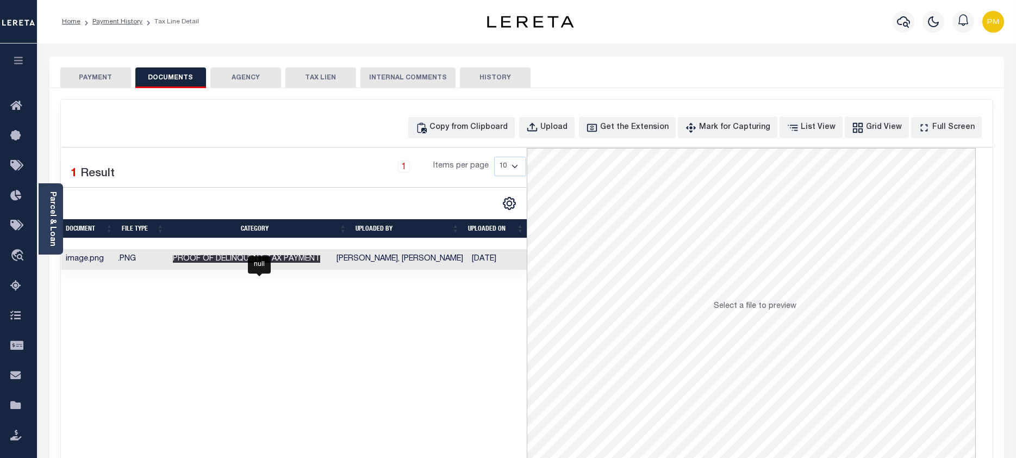
click at [270, 256] on span "Proof of Delinquent Tax Payment" at bounding box center [246, 259] width 147 height 8
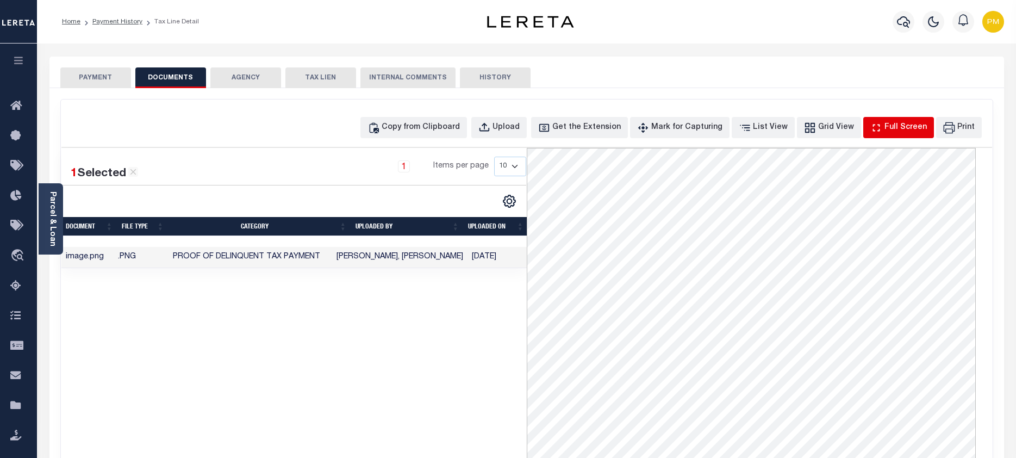
click at [906, 130] on div "Full Screen" at bounding box center [905, 128] width 42 height 12
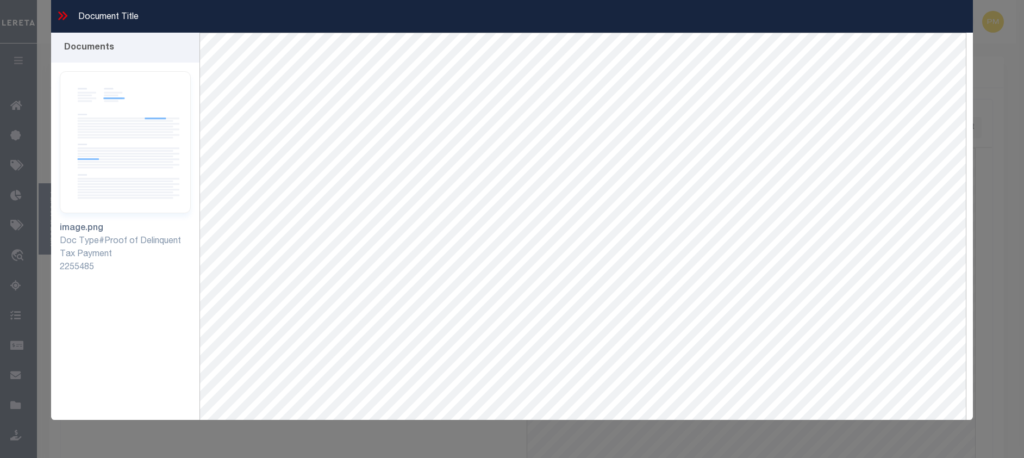
click at [60, 17] on icon at bounding box center [62, 16] width 14 height 14
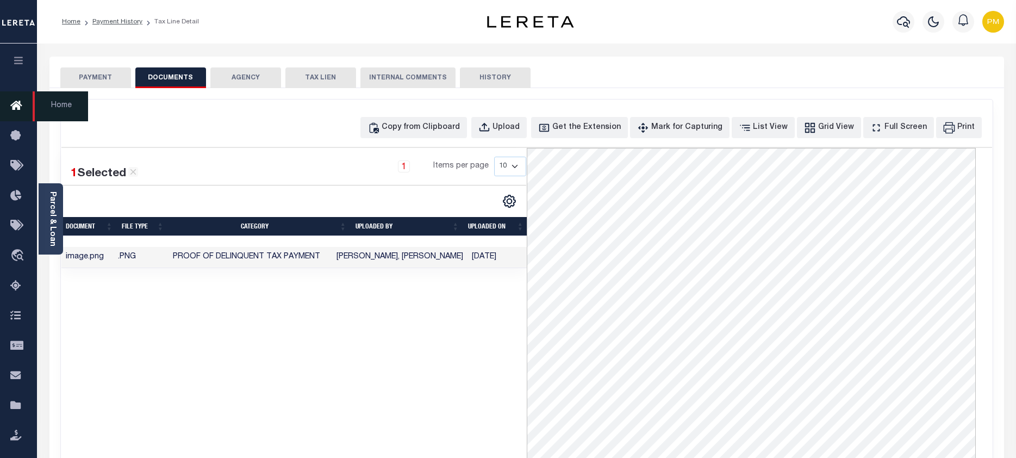
drag, startPoint x: 90, startPoint y: 77, endPoint x: 21, endPoint y: 118, distance: 80.1
click at [90, 77] on button "PAYMENT" at bounding box center [95, 77] width 71 height 21
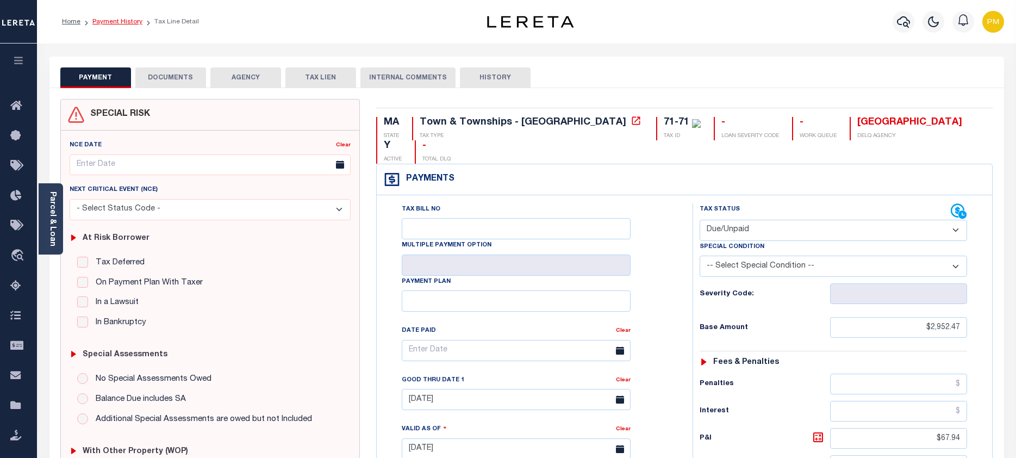
click at [111, 20] on link "Payment History" at bounding box center [117, 21] width 50 height 7
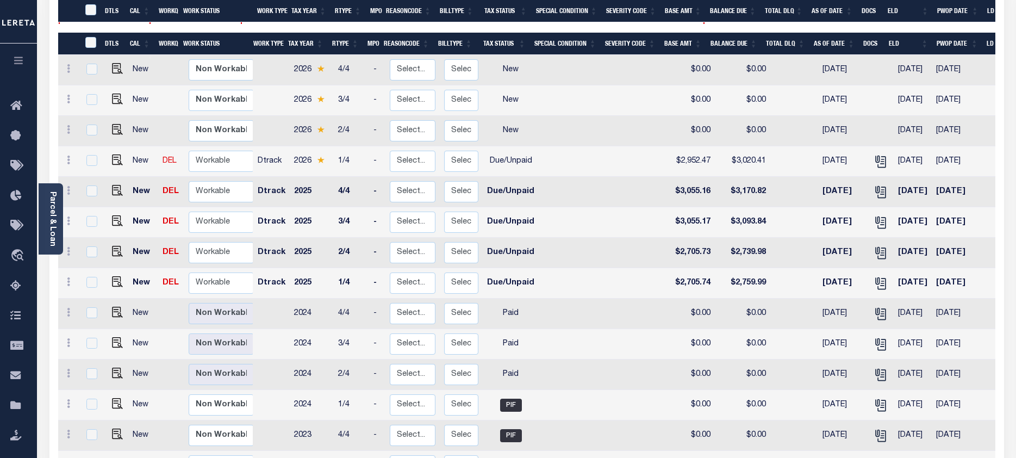
scroll to position [217, 0]
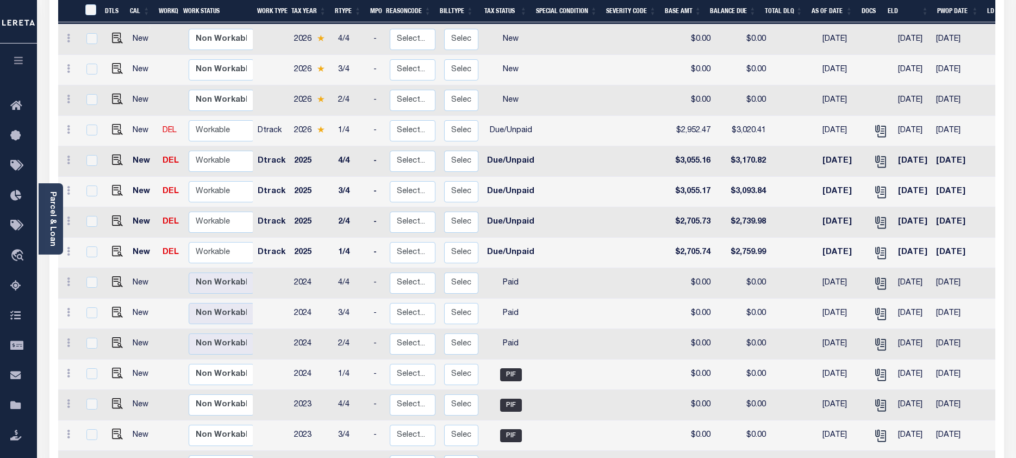
click at [110, 309] on link at bounding box center [115, 313] width 16 height 8
checkbox input "true"
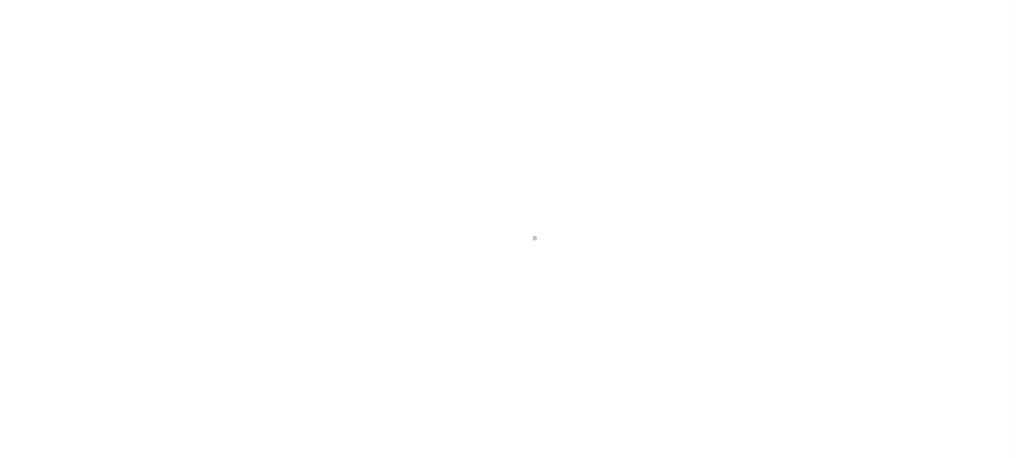
select select "PYD"
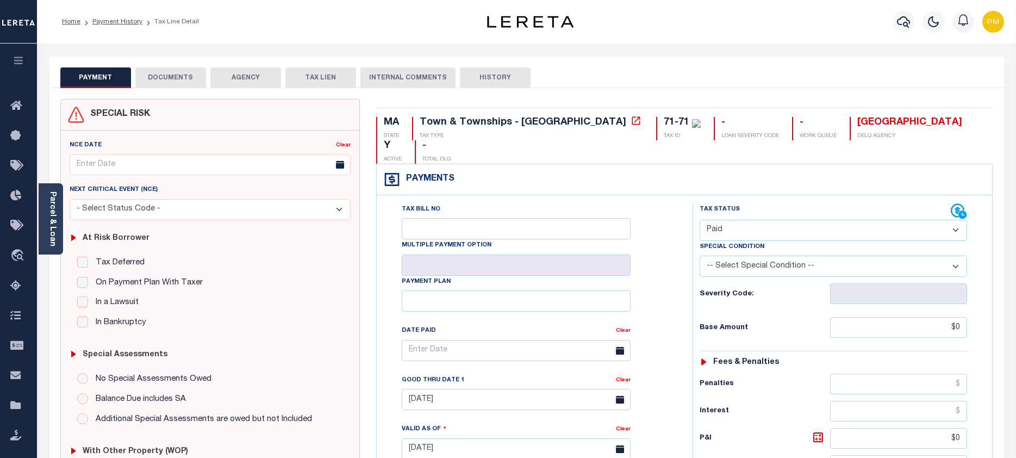
click at [173, 76] on button "DOCUMENTS" at bounding box center [170, 77] width 71 height 21
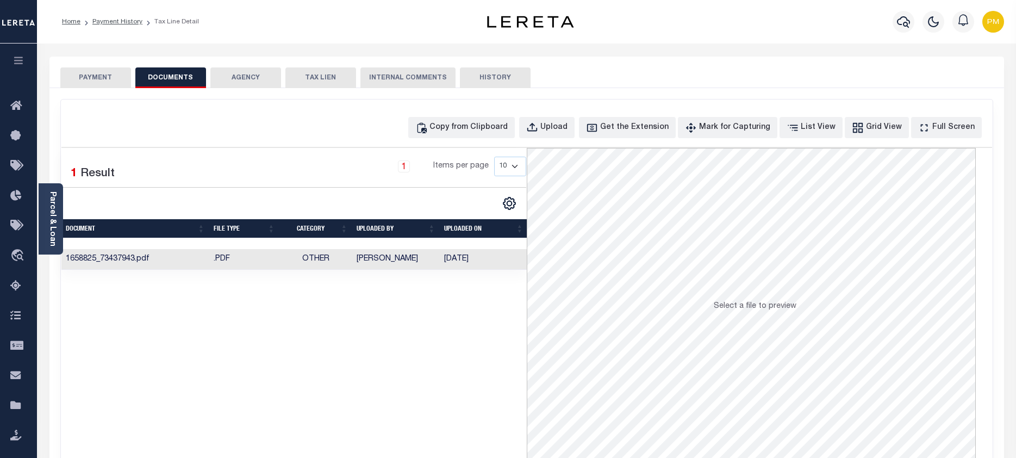
click at [365, 259] on td "[PERSON_NAME]" at bounding box center [395, 259] width 87 height 21
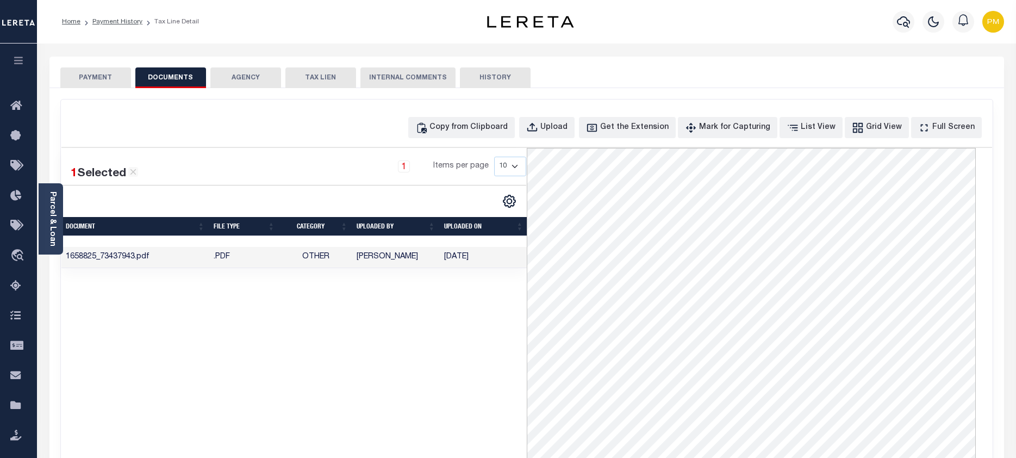
click at [95, 78] on button "PAYMENT" at bounding box center [95, 77] width 71 height 21
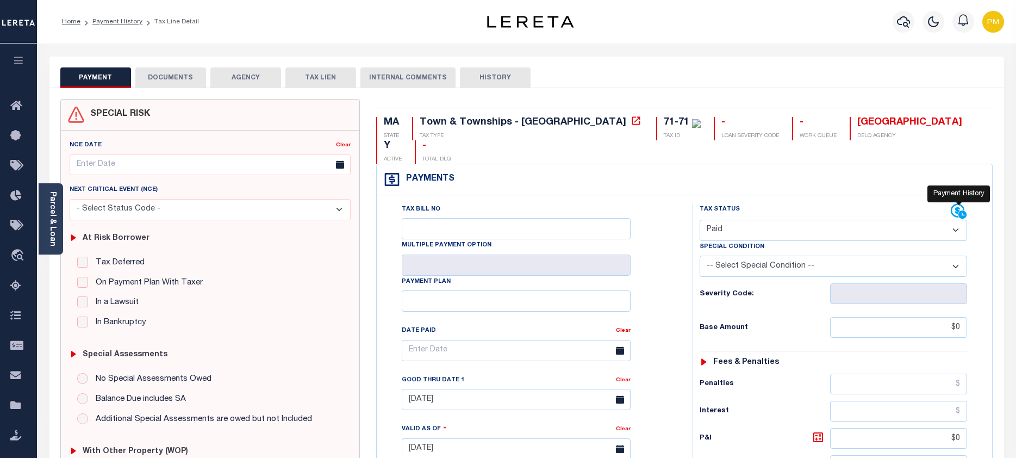
click at [959, 204] on icon at bounding box center [957, 211] width 14 height 14
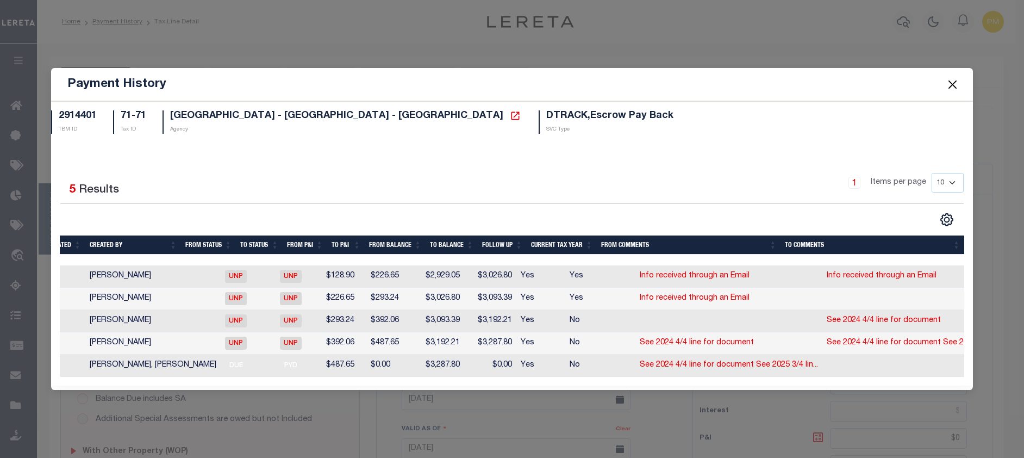
click at [953, 81] on button "Close" at bounding box center [953, 84] width 14 height 14
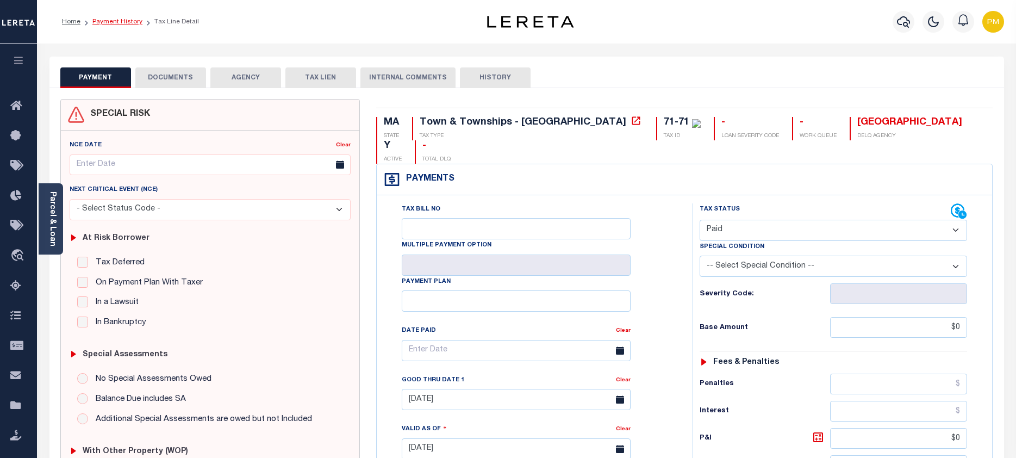
click at [110, 23] on link "Payment History" at bounding box center [117, 21] width 50 height 7
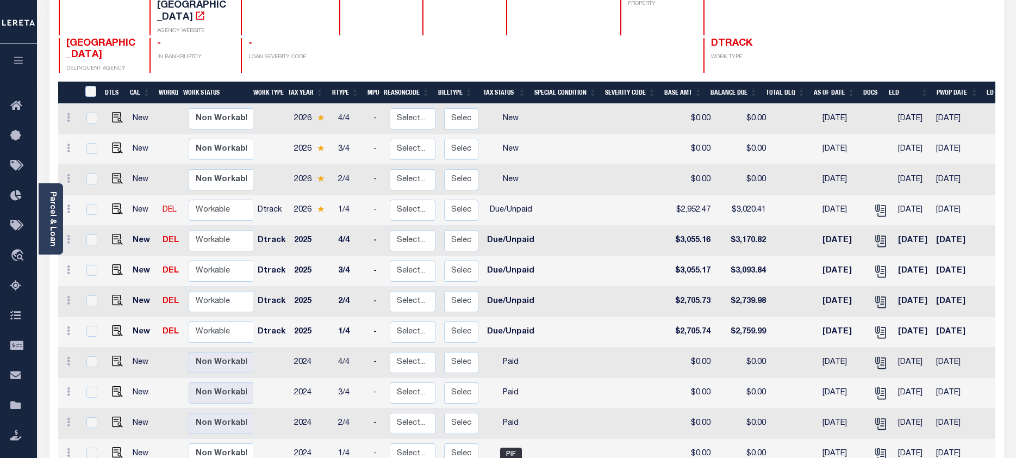
scroll to position [163, 0]
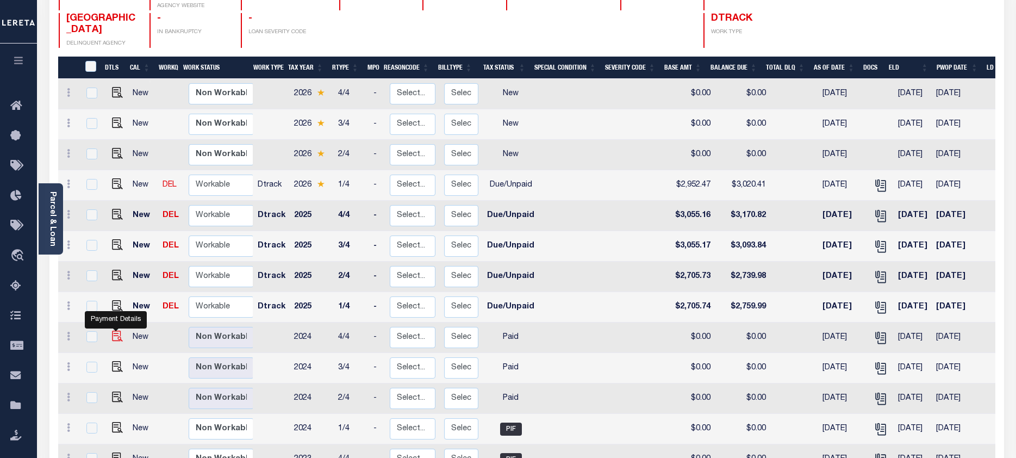
click at [116, 330] on img "" at bounding box center [117, 335] width 11 height 11
checkbox input "true"
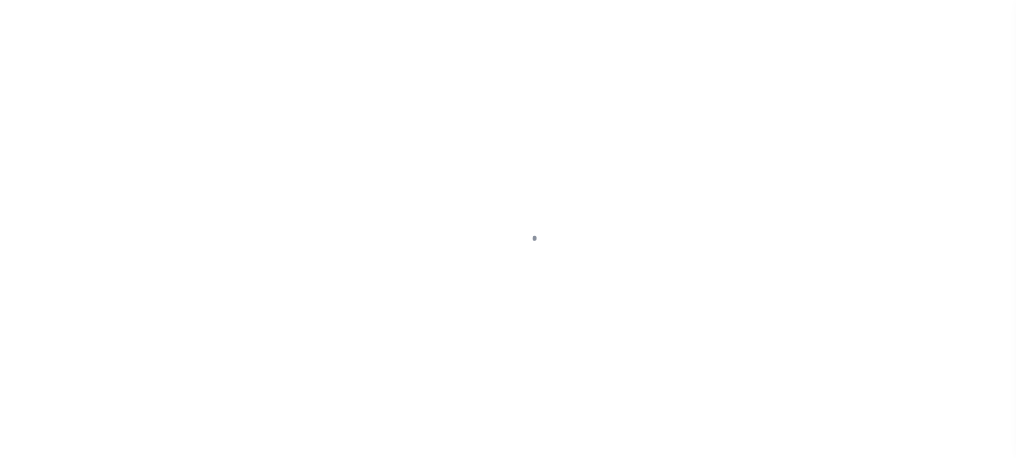
checkbox input "false"
type input "[DATE]"
select select "PYD"
type input "$0"
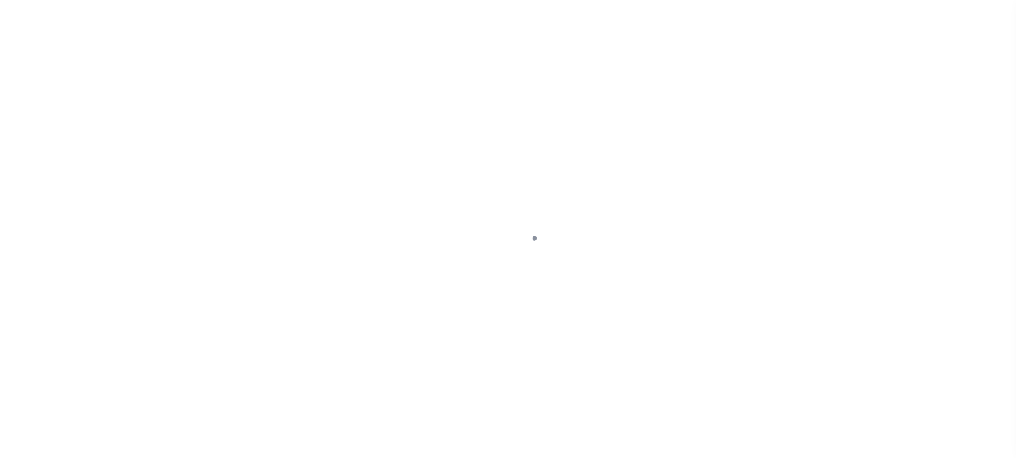
type input "$390.98"
type input "$0"
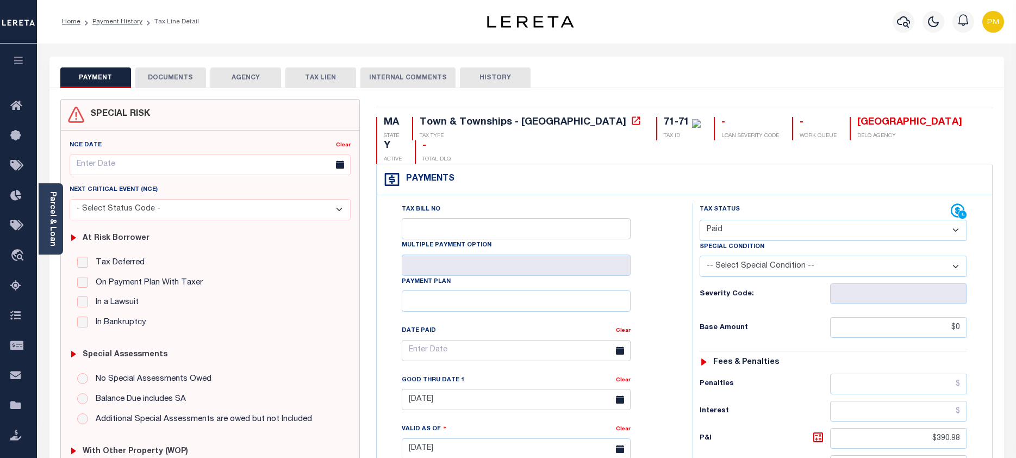
click at [169, 77] on button "DOCUMENTS" at bounding box center [170, 77] width 71 height 21
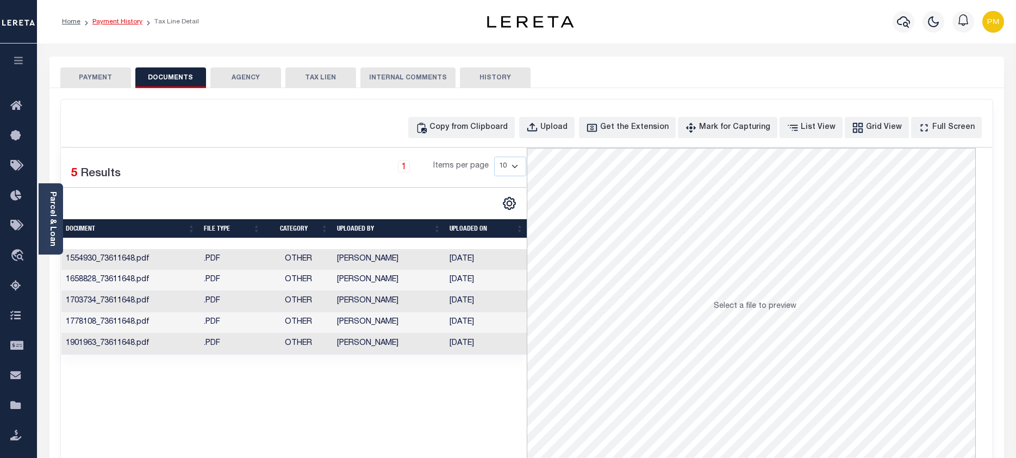
click at [118, 21] on link "Payment History" at bounding box center [117, 21] width 50 height 7
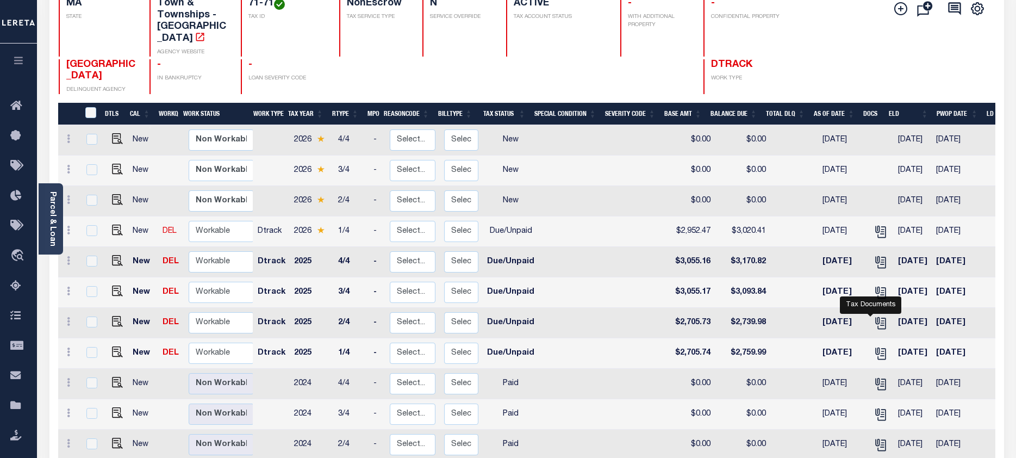
scroll to position [163, 0]
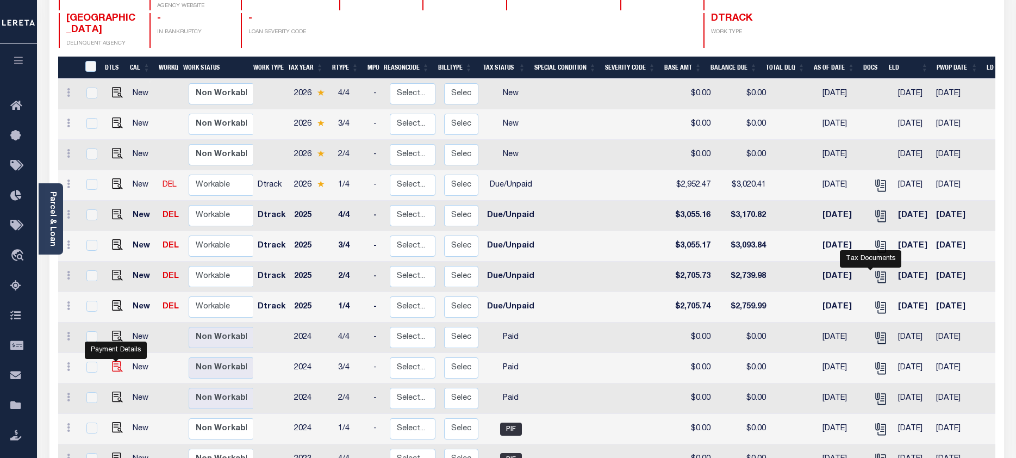
click at [114, 361] on img "" at bounding box center [117, 366] width 11 height 11
checkbox input "true"
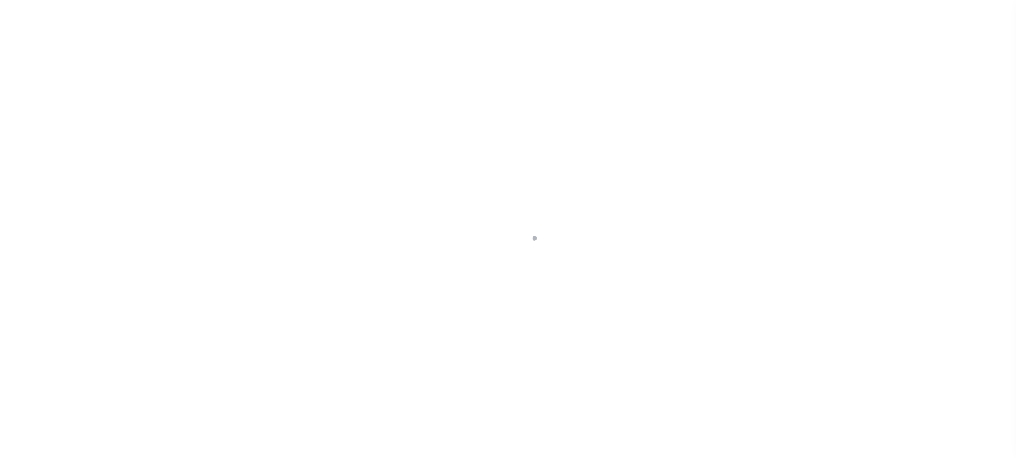
select select "PYD"
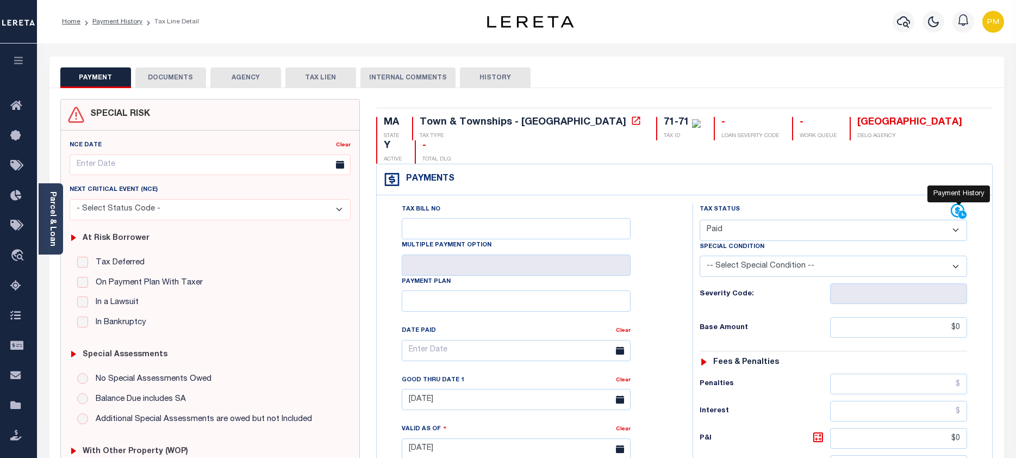
click at [955, 203] on icon at bounding box center [958, 211] width 16 height 16
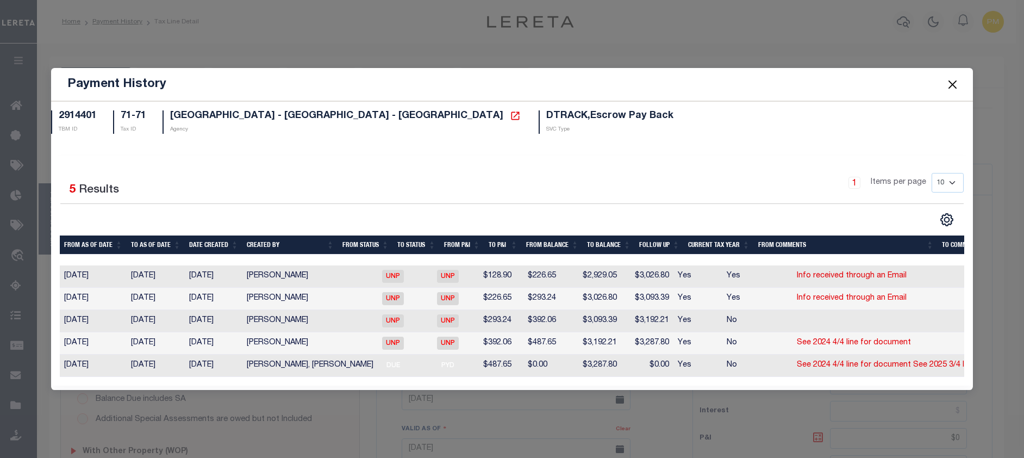
click at [951, 83] on button "Close" at bounding box center [953, 84] width 14 height 14
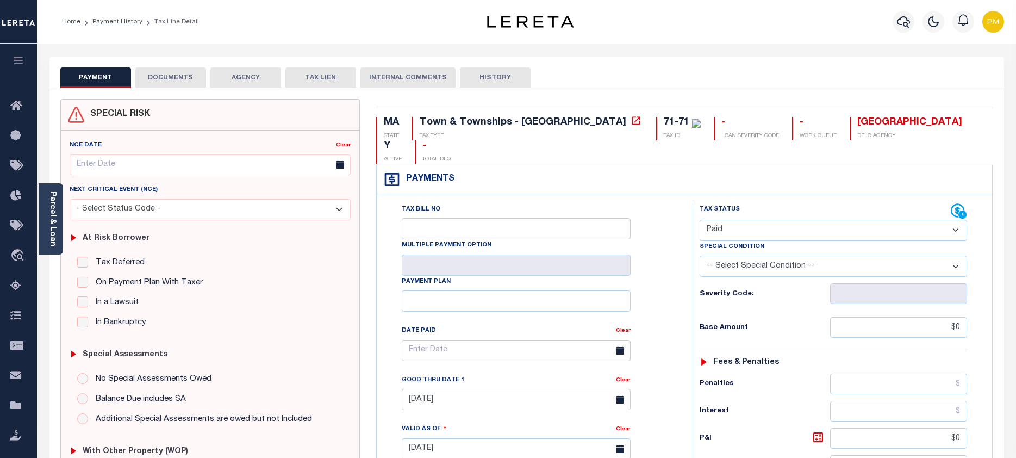
click at [162, 77] on button "DOCUMENTS" at bounding box center [170, 77] width 71 height 21
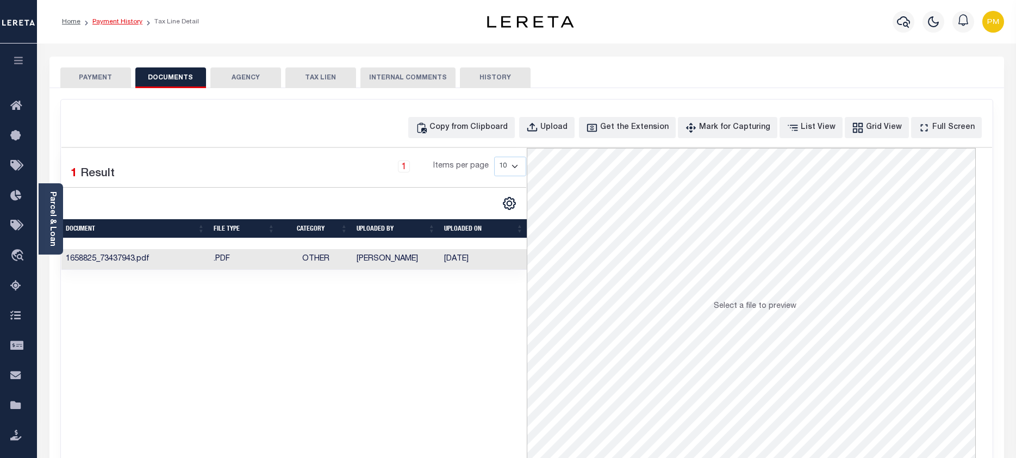
click at [104, 19] on link "Payment History" at bounding box center [117, 21] width 50 height 7
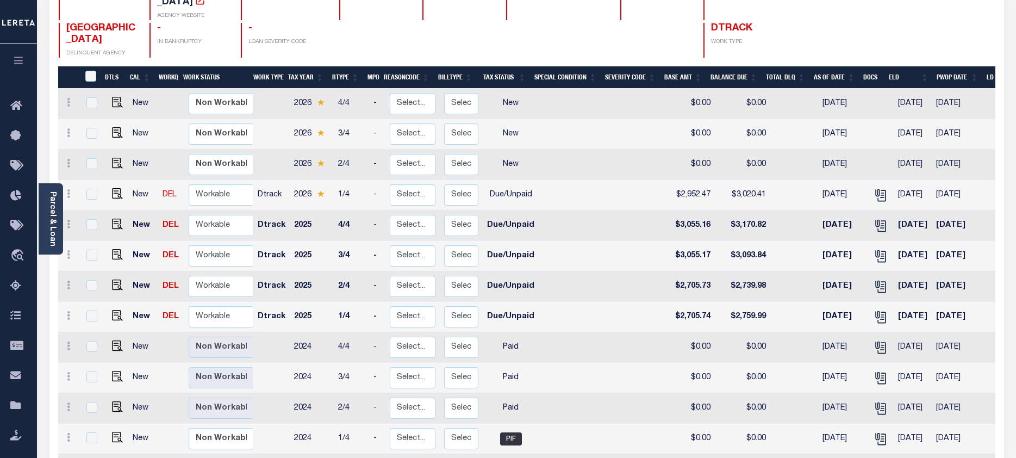
scroll to position [163, 0]
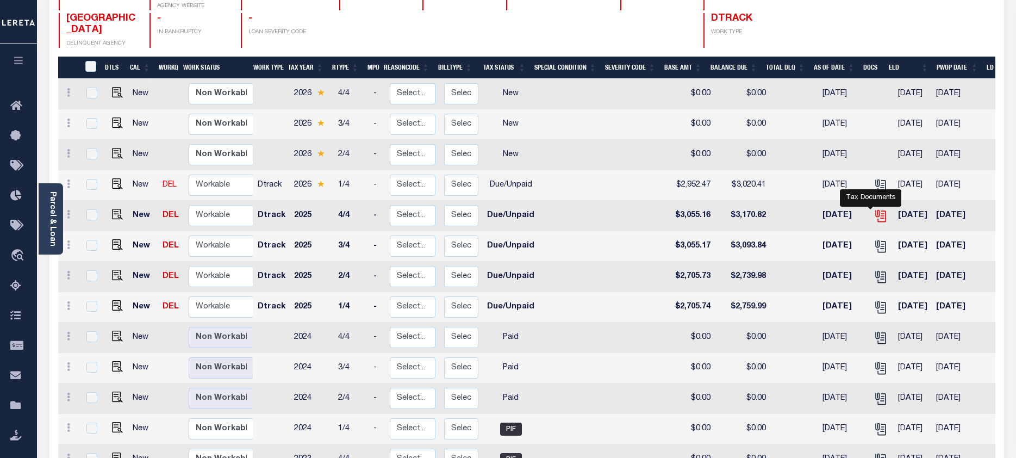
click at [873, 209] on icon "" at bounding box center [880, 216] width 14 height 14
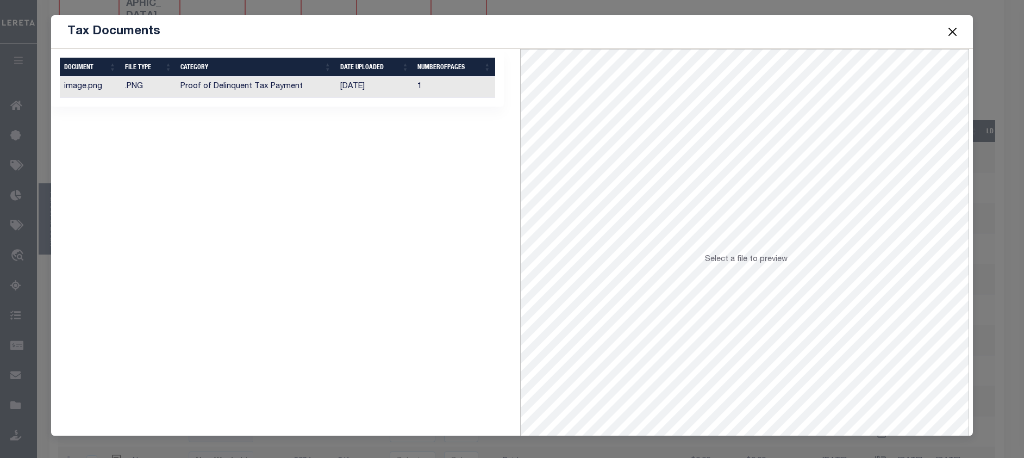
click at [259, 87] on td "Proof of Delinquent Tax Payment" at bounding box center [255, 87] width 159 height 21
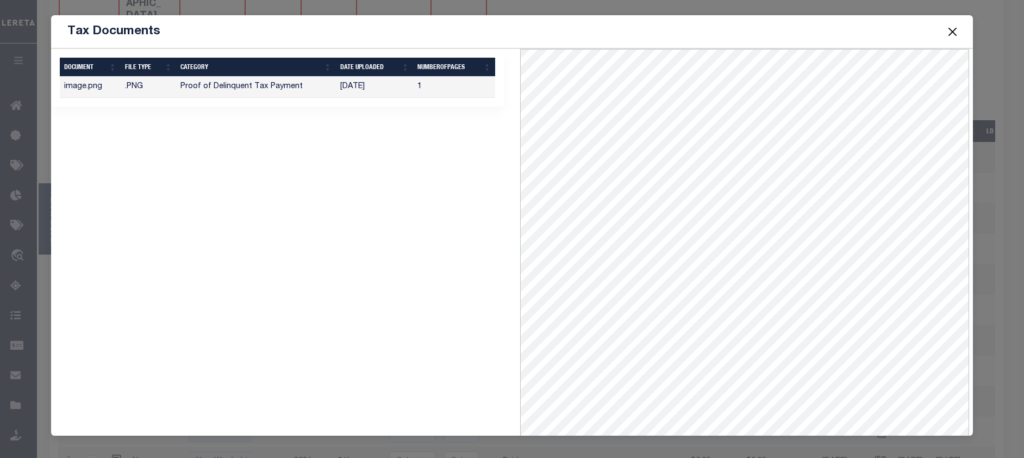
click at [954, 34] on button "Close" at bounding box center [953, 31] width 14 height 14
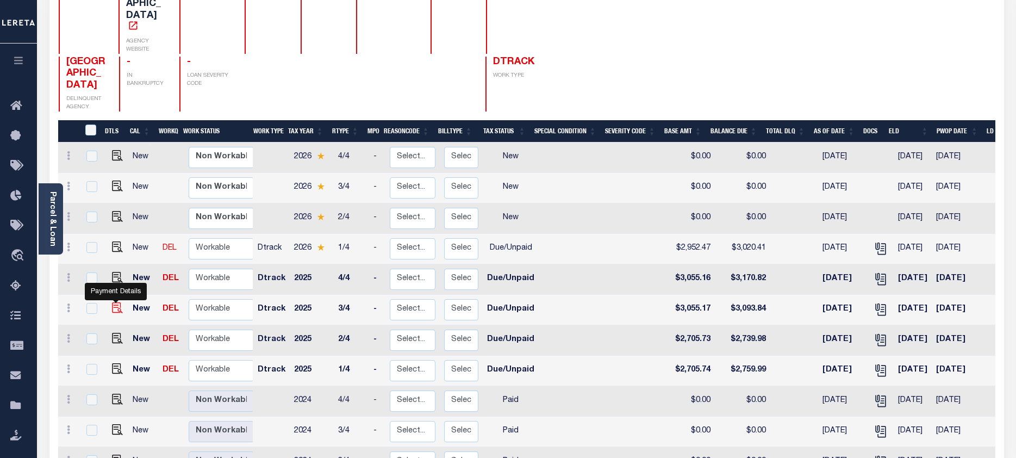
click at [114, 302] on img "" at bounding box center [117, 307] width 11 height 11
checkbox input "true"
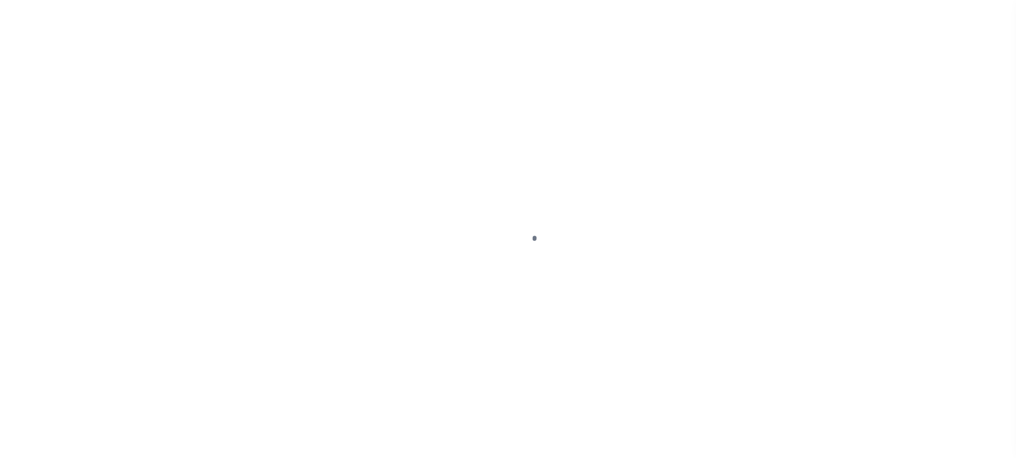
select select "DUE"
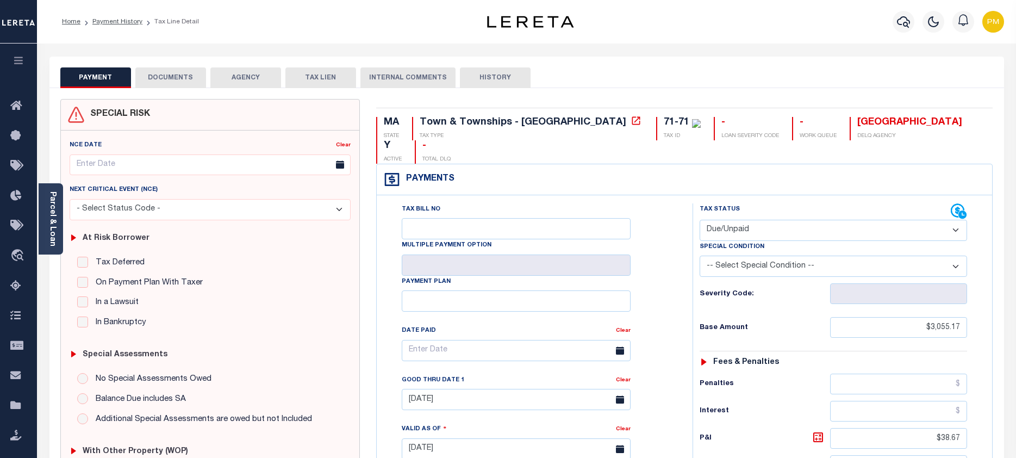
click at [168, 79] on button "DOCUMENTS" at bounding box center [170, 77] width 71 height 21
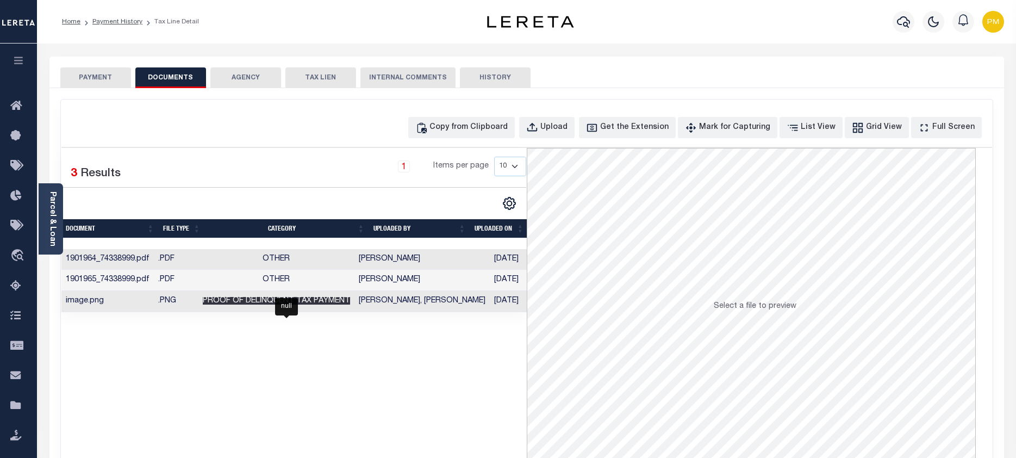
click at [337, 301] on span "Proof of Delinquent Tax Payment" at bounding box center [276, 301] width 147 height 8
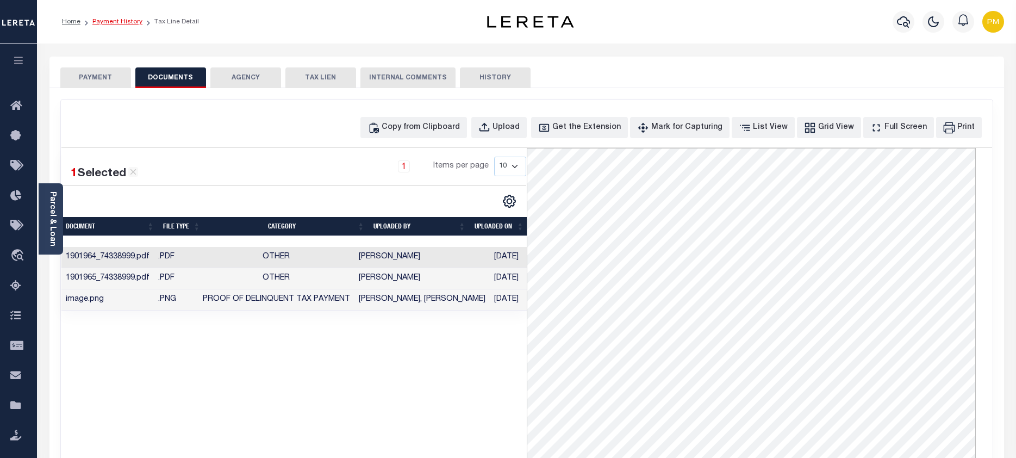
click at [115, 22] on link "Payment History" at bounding box center [117, 21] width 50 height 7
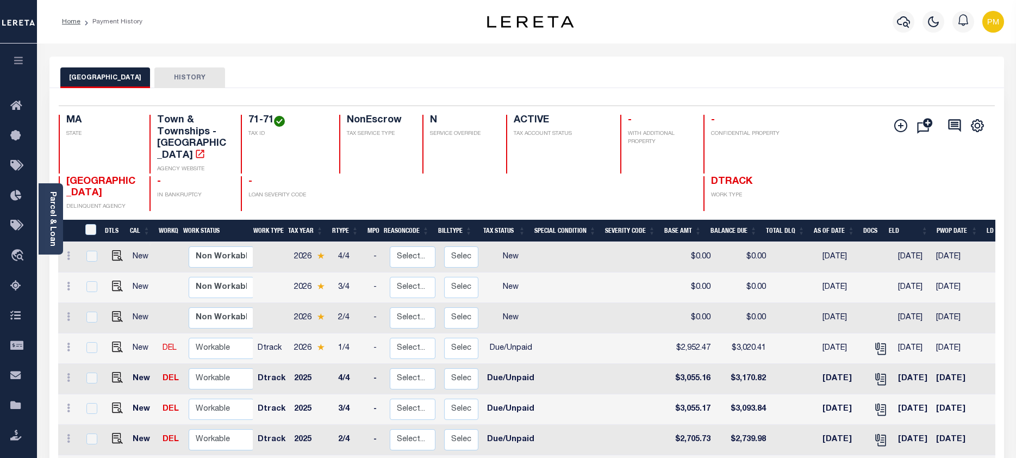
click at [609, 303] on td at bounding box center [638, 318] width 59 height 30
checkbox input "true"
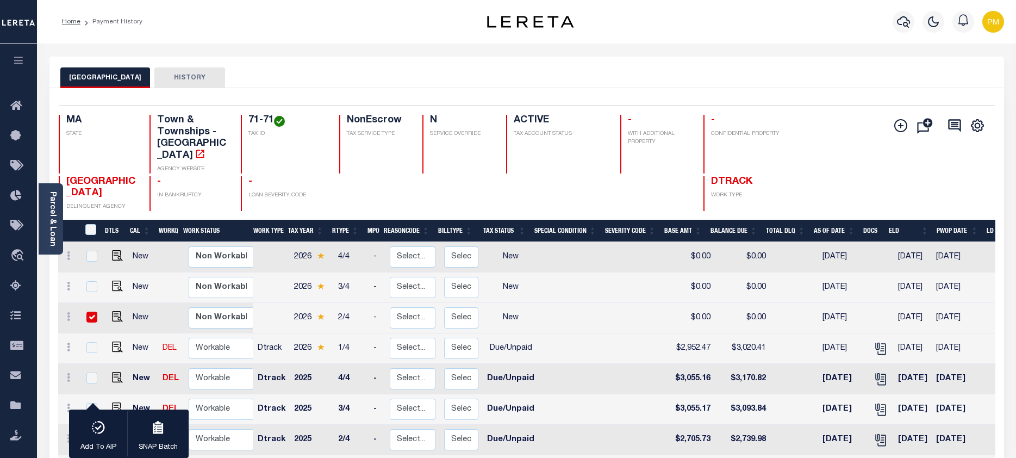
click at [91, 311] on input "checkbox" at bounding box center [91, 316] width 11 height 11
checkbox input "false"
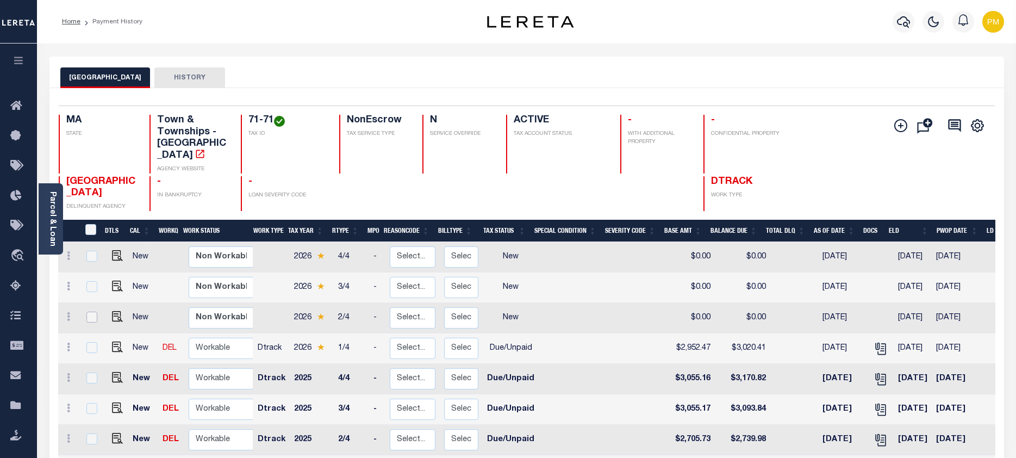
checkbox input "false"
click at [56, 193] on link "Parcel & Loan" at bounding box center [52, 218] width 8 height 55
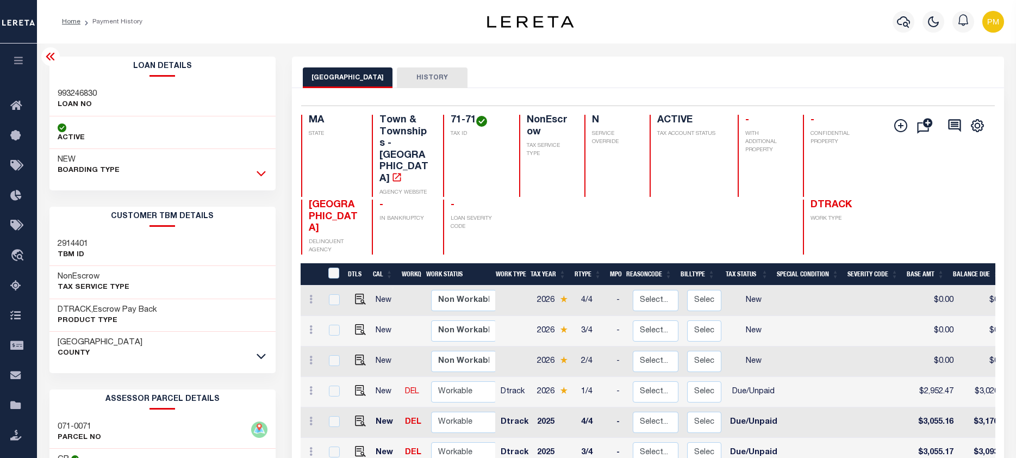
click at [261, 176] on icon at bounding box center [260, 173] width 9 height 5
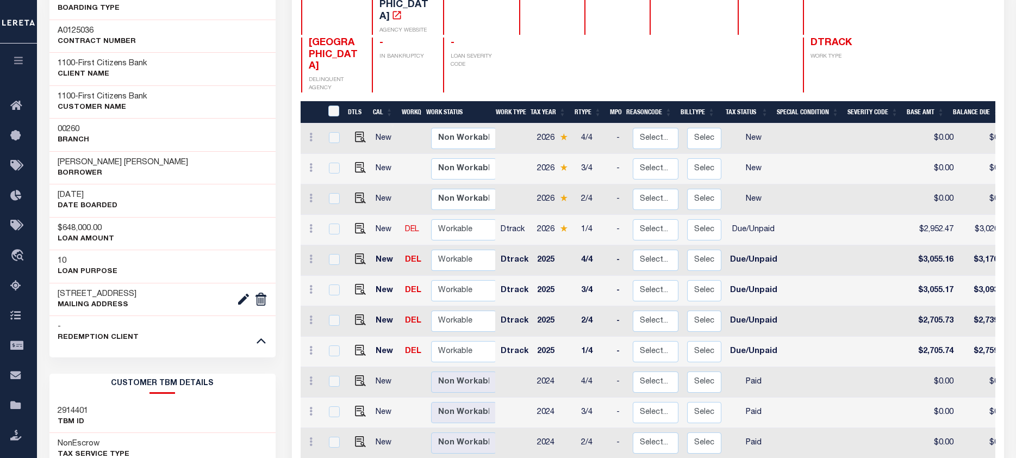
scroll to position [163, 0]
